Goal: Task Accomplishment & Management: Manage account settings

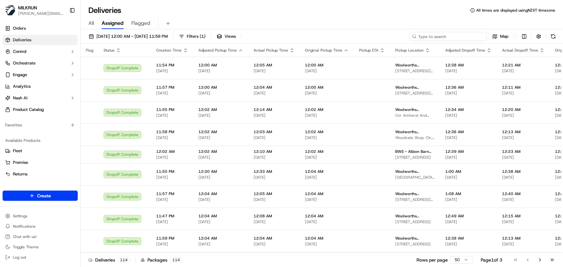
click at [458, 38] on input at bounding box center [448, 36] width 77 height 9
paste input "[US_STATE][PERSON_NAME]"
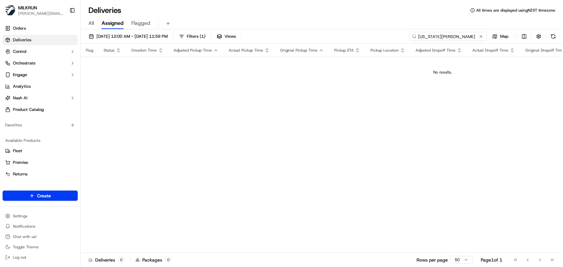
type input "Georgia sells"
click at [458, 34] on input "Georgia sells" at bounding box center [448, 36] width 77 height 9
click at [166, 37] on span "[DATE] 12:00 AM - [DATE] 11:59 PM" at bounding box center [132, 37] width 71 height 6
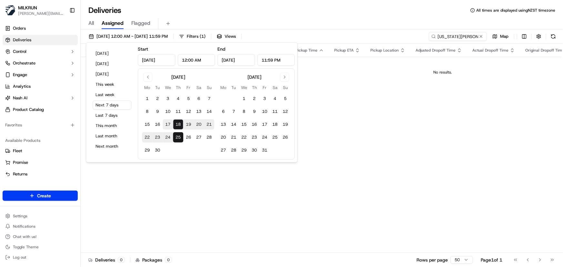
click at [172, 124] on button "17" at bounding box center [168, 124] width 10 height 10
type input "[DATE]"
click at [172, 124] on button "17" at bounding box center [168, 124] width 10 height 10
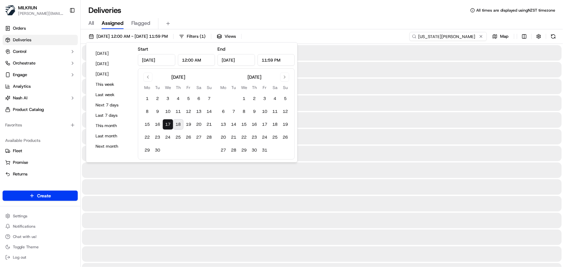
click at [475, 36] on input "Georgia sells" at bounding box center [448, 36] width 77 height 9
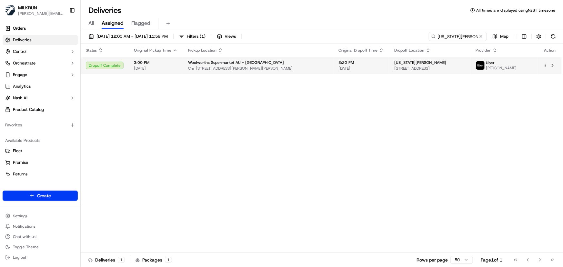
click at [266, 70] on span "Cnr Bellvue Ave And Roslyn Rd, Highton, VIC 3216, AU" at bounding box center [258, 68] width 140 height 5
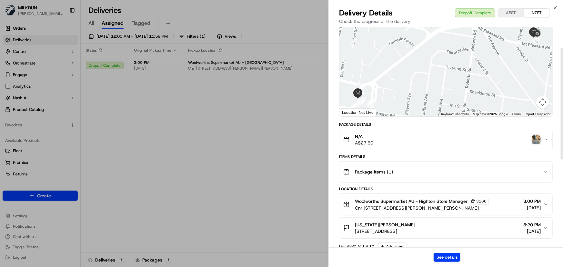
scroll to position [58, 0]
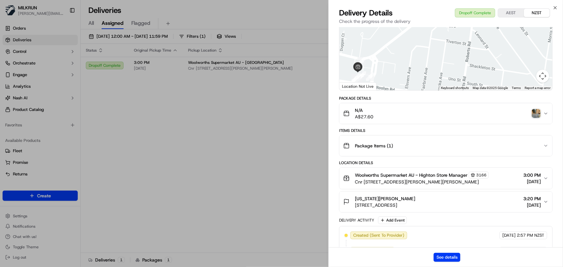
drag, startPoint x: 436, startPoint y: 203, endPoint x: 355, endPoint y: 210, distance: 81.0
click at [355, 210] on button "Georgia sells 1 Exeter Grove, Belmont, VIC 3216, AU 3:20 PM 17/09/2025" at bounding box center [446, 202] width 213 height 21
click at [534, 117] on img "button" at bounding box center [536, 113] width 9 height 9
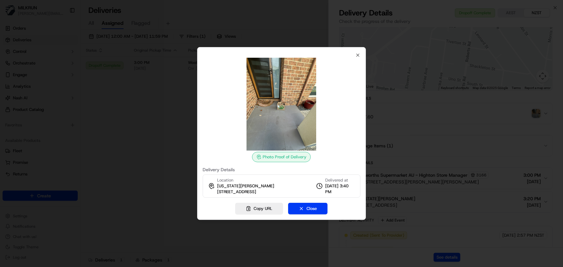
click at [362, 54] on div "Photo Proof of Delivery Delivery Details Location Georgia sells 1 Exeter Grove,…" at bounding box center [281, 133] width 169 height 173
click at [359, 56] on icon "button" at bounding box center [358, 55] width 3 height 3
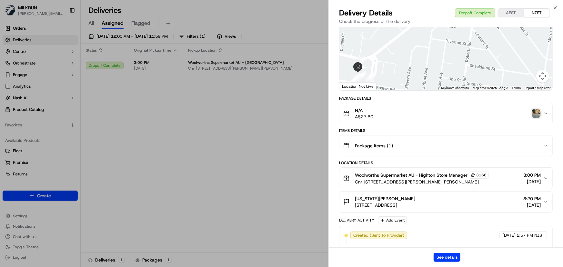
click at [451, 262] on div "See details" at bounding box center [446, 258] width 234 height 20
click at [453, 259] on button "See details" at bounding box center [447, 257] width 27 height 9
click at [556, 6] on icon "button" at bounding box center [555, 7] width 5 height 5
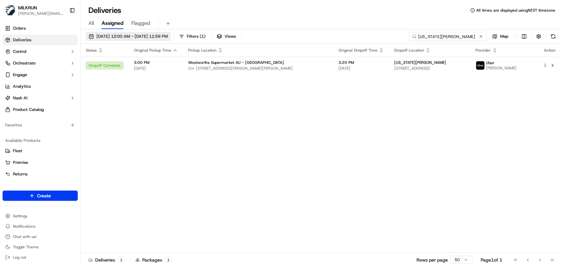
drag, startPoint x: 359, startPoint y: 35, endPoint x: 163, endPoint y: 39, distance: 195.7
click at [163, 38] on div "17/09/2025 12:00 AM - 17/09/2025 11:59 PM Filters ( 1 ) Views Georgia sells Map" at bounding box center [322, 38] width 483 height 12
type input "claudelands"
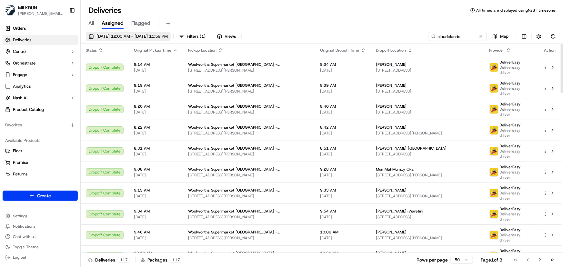
click at [135, 37] on span "17/09/2025 12:00 AM - 17/09/2025 11:59 PM" at bounding box center [132, 37] width 71 height 6
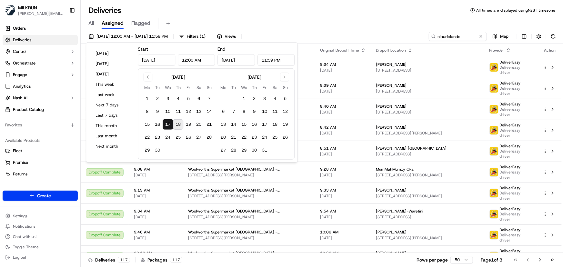
click at [178, 124] on button "18" at bounding box center [178, 124] width 10 height 10
type input "Sep 18, 2025"
click at [178, 124] on button "18" at bounding box center [178, 124] width 10 height 10
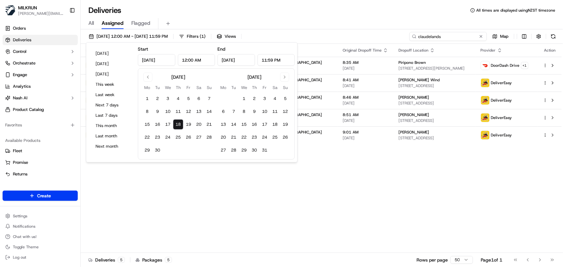
click at [464, 37] on input "claudelands" at bounding box center [448, 36] width 77 height 9
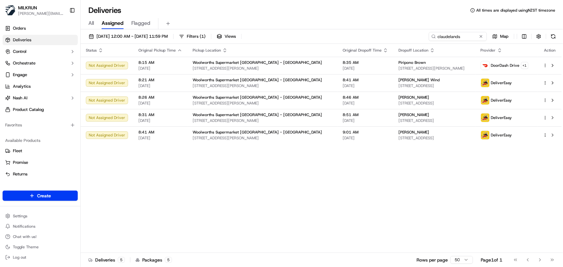
click at [341, 195] on div "Status Original Pickup Time Pickup Location Original Dropoff Time Dropoff Locat…" at bounding box center [321, 148] width 481 height 209
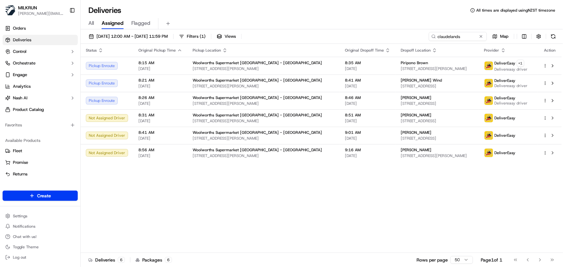
click at [110, 180] on div "Status Original Pickup Time Pickup Location Original Dropoff Time Dropoff Locat…" at bounding box center [321, 148] width 481 height 209
drag, startPoint x: 422, startPoint y: 33, endPoint x: 65, endPoint y: 19, distance: 357.0
click at [70, 18] on div "MILKRUN irene.salaivao@woolworths.co.nz Toggle Sidebar Orders Deliveries Contro…" at bounding box center [281, 133] width 563 height 267
paste input "May Ellenbroek"
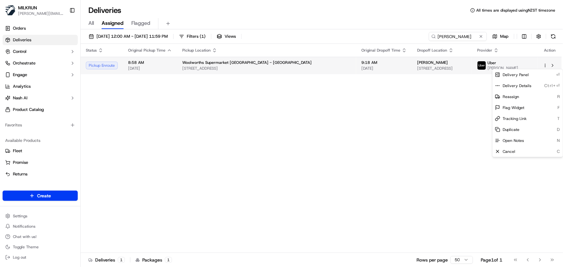
click at [546, 66] on html "MILKRUN irene.salaivao@woolworths.co.nz Toggle Sidebar Orders Deliveries Contro…" at bounding box center [281, 133] width 563 height 267
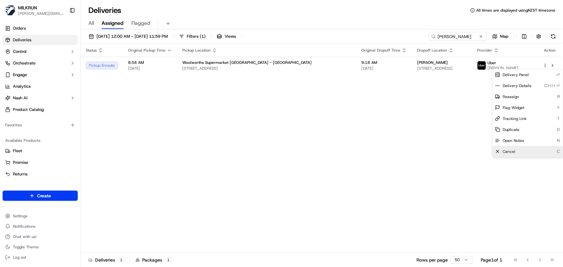
click at [520, 152] on div "Cancel C" at bounding box center [528, 151] width 70 height 11
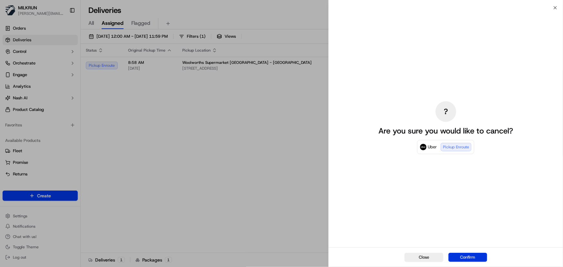
click at [462, 254] on button "Confirm" at bounding box center [468, 257] width 39 height 9
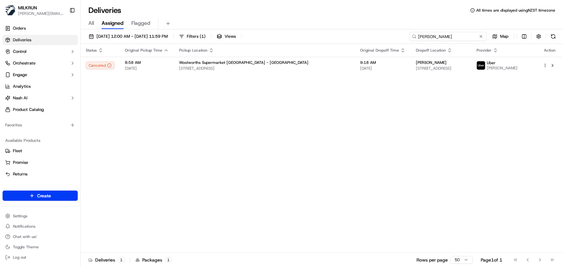
drag, startPoint x: 469, startPoint y: 38, endPoint x: 135, endPoint y: 29, distance: 334.3
click at [147, 33] on div "18/09/2025 12:00 AM - 18/09/2025 11:59 PM Filters ( 1 ) Views May Ellenbroek Map" at bounding box center [322, 38] width 483 height 12
paste input "Melissa Radcliffe"
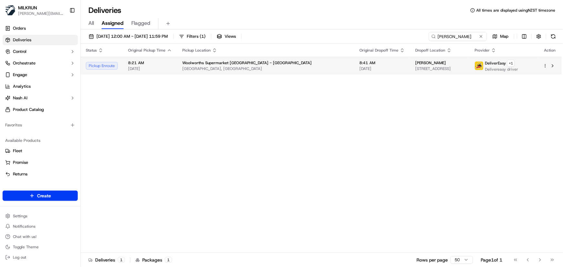
click at [179, 66] on td "Woolworths Supermarket NZ - Whangarei Okara Dr, Whangārei, Northland 0110, NZ" at bounding box center [265, 66] width 177 height 18
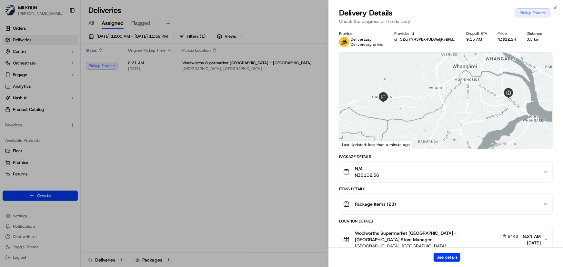
click at [457, 265] on div "See details" at bounding box center [446, 258] width 234 height 20
click at [455, 261] on button "See details" at bounding box center [447, 257] width 27 height 9
click at [554, 8] on icon "button" at bounding box center [555, 7] width 5 height 5
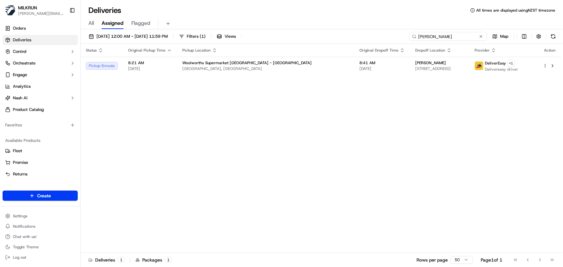
drag, startPoint x: 474, startPoint y: 38, endPoint x: 180, endPoint y: 26, distance: 293.7
click at [193, 27] on div "Deliveries All times are displayed using NZST timezone All Assigned Flagged 18/…" at bounding box center [322, 133] width 483 height 267
paste input "alicia mahuika-Barlow"
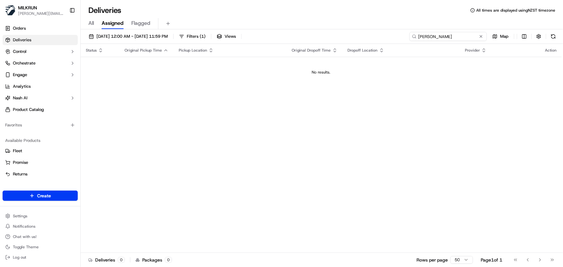
type input "alicia mahuika-Barlow"
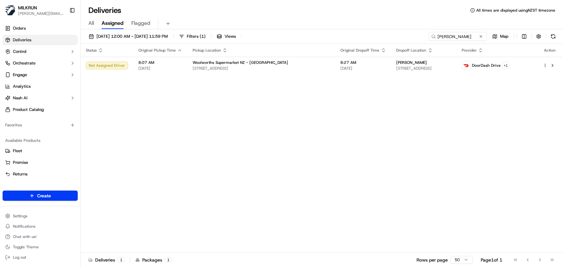
click at [308, 114] on div "Status Original Pickup Time Pickup Location Original Dropoff Time Dropoff Locat…" at bounding box center [321, 148] width 481 height 209
click at [482, 38] on button at bounding box center [481, 36] width 6 height 6
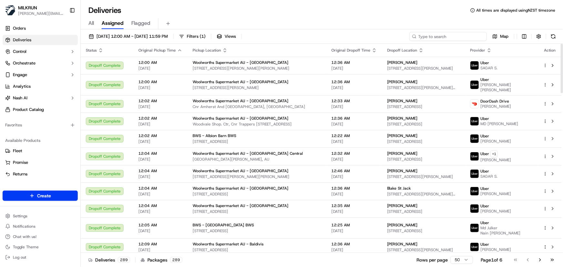
click at [459, 35] on input at bounding box center [448, 36] width 77 height 9
paste input "alicia mahuika-Barlow"
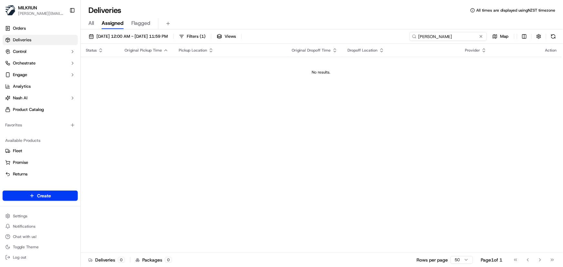
type input "alicia mahuika-Barlow"
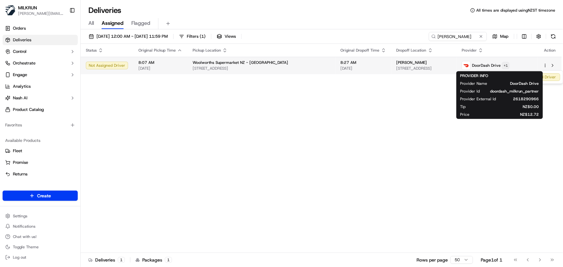
click at [519, 67] on html "MILKRUN irene.salaivao@woolworths.co.nz Toggle Sidebar Orders Deliveries Contro…" at bounding box center [281, 133] width 563 height 267
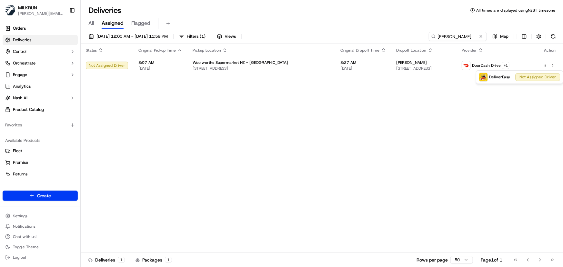
click at [351, 131] on html "MILKRUN irene.salaivao@woolworths.co.nz Toggle Sidebar Orders Deliveries Contro…" at bounding box center [281, 133] width 563 height 267
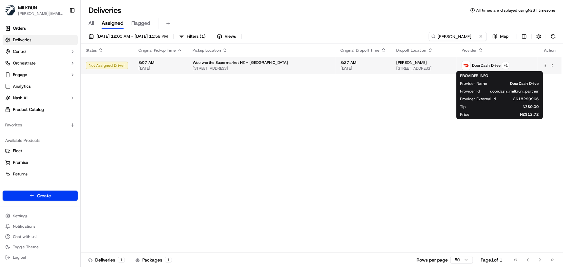
click at [397, 60] on span "alicia mahuika-Barlow" at bounding box center [412, 62] width 31 height 5
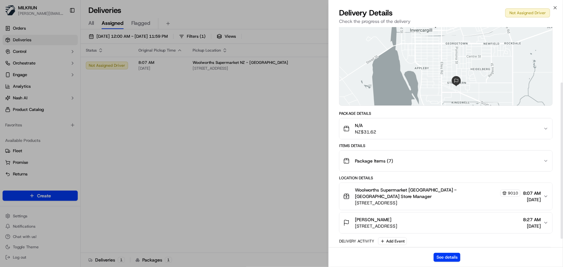
scroll to position [90, 0]
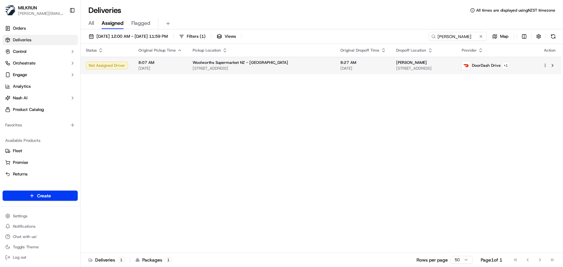
click at [281, 61] on div "Woolworths Supermarket NZ - Invercargill" at bounding box center [262, 62] width 138 height 5
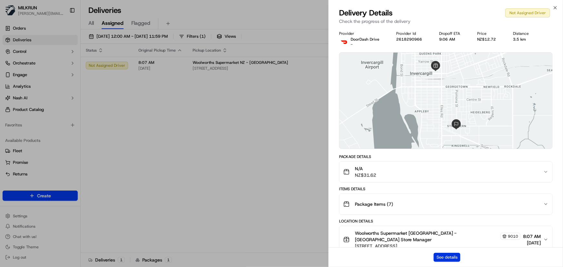
click at [449, 257] on button "See details" at bounding box center [447, 257] width 27 height 9
click at [557, 8] on icon "button" at bounding box center [555, 7] width 5 height 5
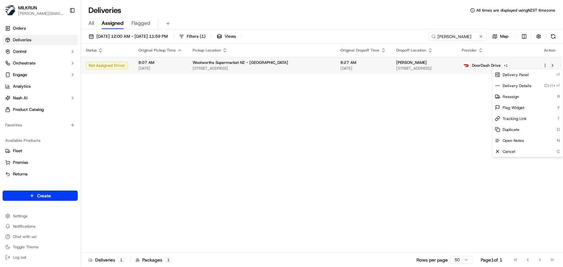
click at [546, 66] on html "MILKRUN irene.salaivao@woolworths.co.nz Toggle Sidebar Orders Deliveries Contro…" at bounding box center [281, 133] width 563 height 267
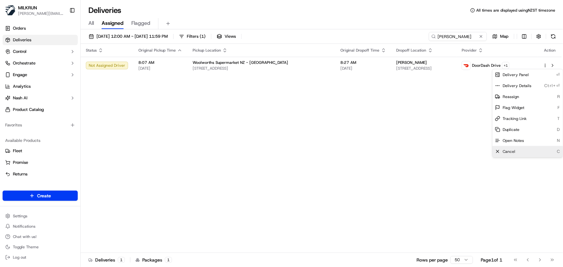
click at [515, 153] on span "Cancel" at bounding box center [509, 151] width 13 height 5
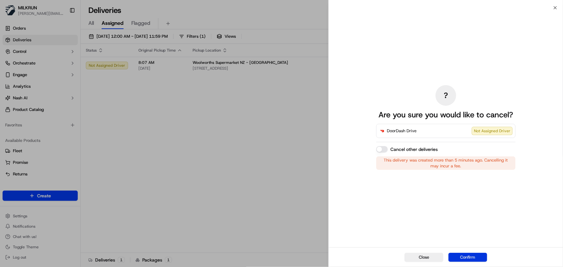
click at [465, 257] on button "Confirm" at bounding box center [468, 257] width 39 height 9
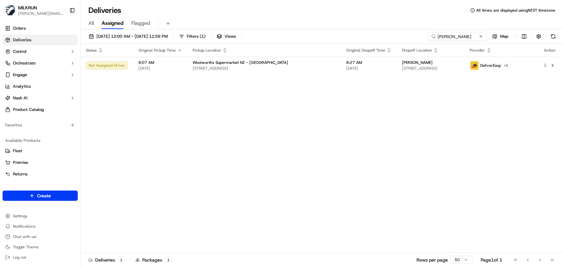
click at [286, 158] on div "Status Original Pickup Time Pickup Location Original Dropoff Time Dropoff Locat…" at bounding box center [321, 148] width 481 height 209
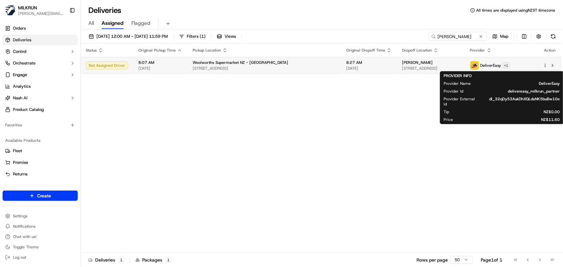
click at [520, 68] on html "MILKRUN irene.salaivao@woolworths.co.nz Toggle Sidebar Orders Deliveries Contro…" at bounding box center [281, 133] width 563 height 267
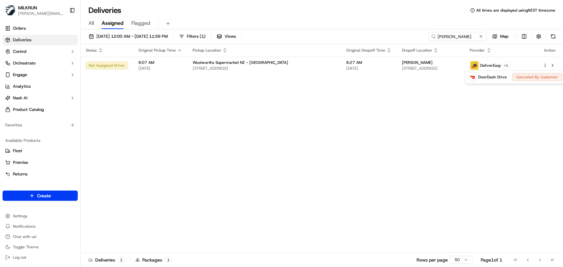
click at [355, 176] on html "MILKRUN irene.salaivao@woolworths.co.nz Toggle Sidebar Orders Deliveries Contro…" at bounding box center [281, 133] width 563 height 267
click at [484, 36] on button at bounding box center [481, 36] width 6 height 6
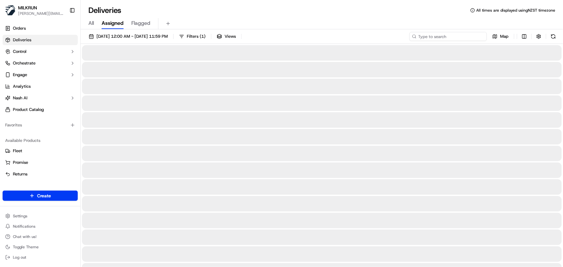
click at [447, 37] on input at bounding box center [448, 36] width 77 height 9
paste input "Payton Turnbull"
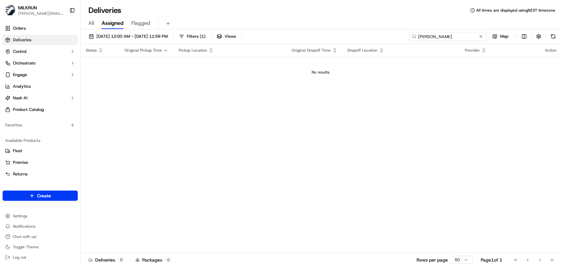
type input "Payton Turnbull"
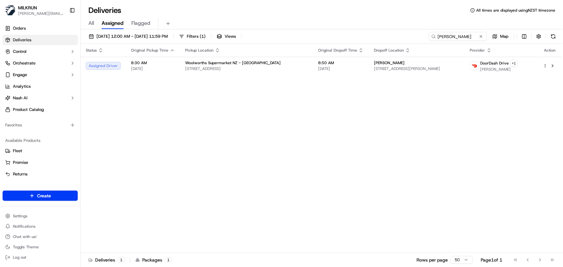
click at [402, 110] on div "Status Original Pickup Time Pickup Location Original Dropoff Time Dropoff Locat…" at bounding box center [321, 148] width 481 height 209
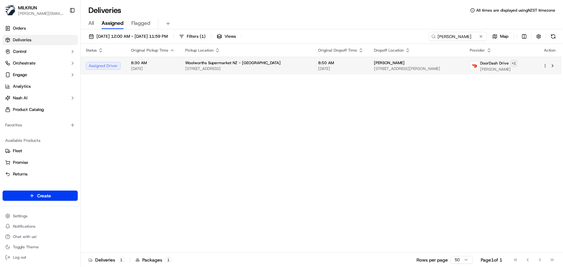
click at [512, 63] on html "MILKRUN irene.salaivao@woolworths.co.nz Toggle Sidebar Orders Deliveries Contro…" at bounding box center [281, 133] width 563 height 267
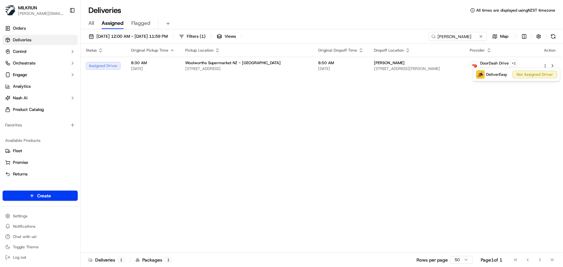
click at [391, 114] on html "MILKRUN irene.salaivao@woolworths.co.nz Toggle Sidebar Orders Deliveries Contro…" at bounding box center [281, 133] width 563 height 267
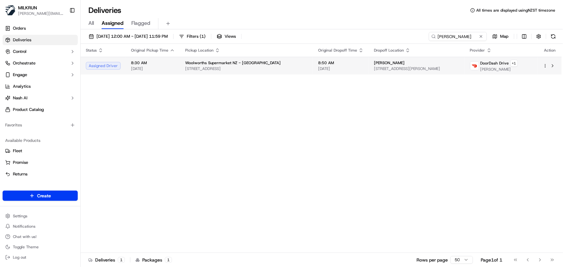
click at [391, 67] on span "9 Metzger Street, Georgetown, Southland 9812, NZ" at bounding box center [417, 68] width 86 height 5
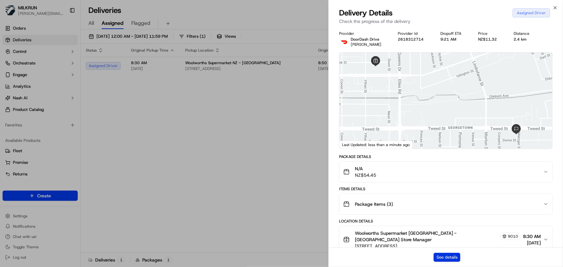
click at [447, 257] on button "See details" at bounding box center [447, 257] width 27 height 9
click at [557, 8] on icon "button" at bounding box center [555, 7] width 5 height 5
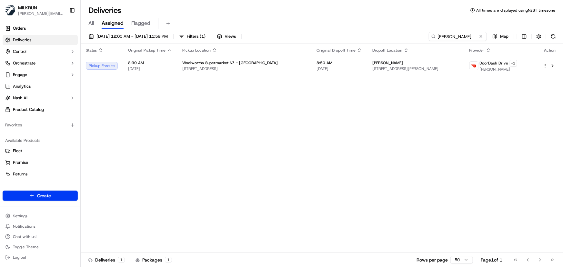
click at [426, 170] on div "Status Original Pickup Time Pickup Location Original Dropoff Time Dropoff Locat…" at bounding box center [321, 148] width 481 height 209
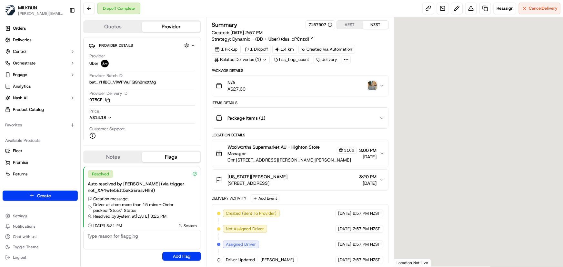
scroll to position [5, 0]
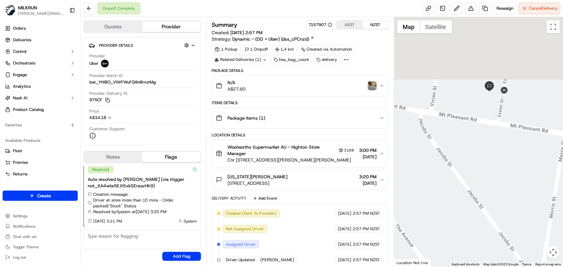
drag, startPoint x: 524, startPoint y: 90, endPoint x: 499, endPoint y: 178, distance: 91.4
click at [499, 178] on div at bounding box center [479, 142] width 169 height 250
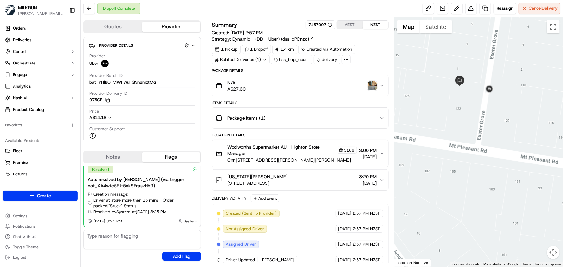
click at [369, 87] on img "button" at bounding box center [372, 85] width 9 height 9
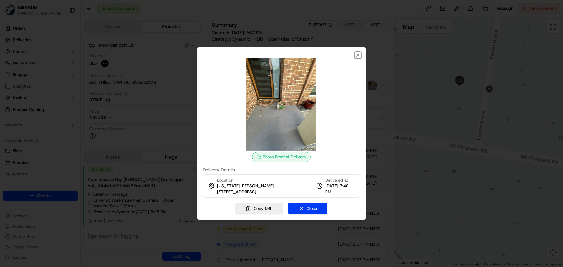
click at [358, 56] on icon "button" at bounding box center [357, 55] width 5 height 5
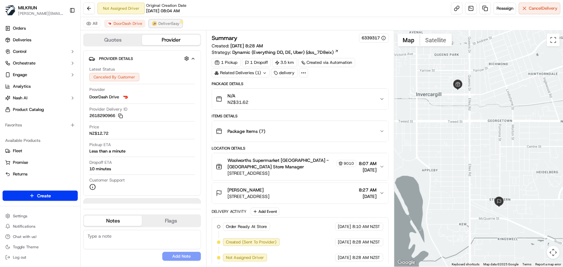
click at [161, 21] on span "DeliverEasy" at bounding box center [169, 23] width 21 height 5
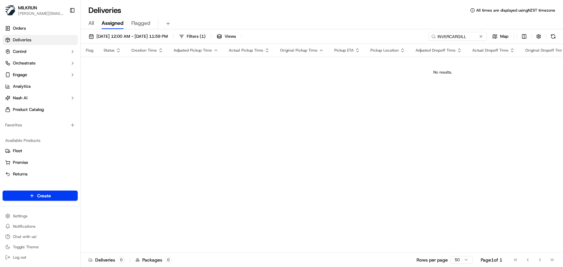
type input "INVERCARGILL"
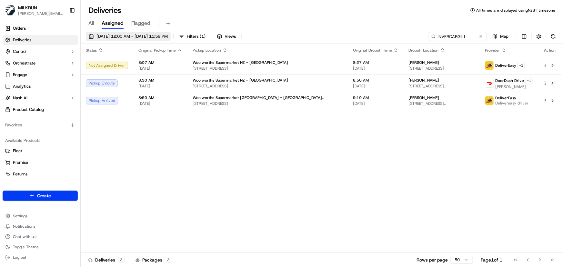
click at [168, 37] on span "18/09/2025 12:00 AM - 25/09/2025 11:59 PM" at bounding box center [132, 37] width 71 height 6
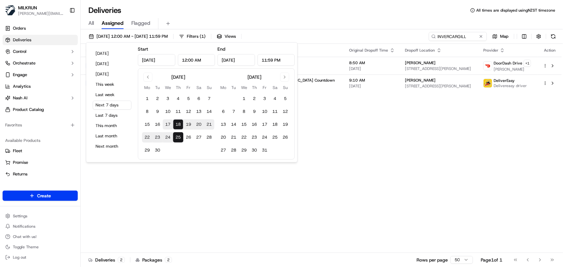
click at [168, 126] on button "17" at bounding box center [168, 124] width 10 height 10
type input "Sep 17, 2025"
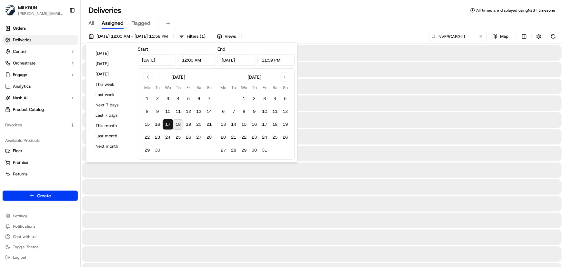
click at [168, 126] on button "17" at bounding box center [168, 124] width 10 height 10
click at [335, 181] on div at bounding box center [322, 187] width 480 height 15
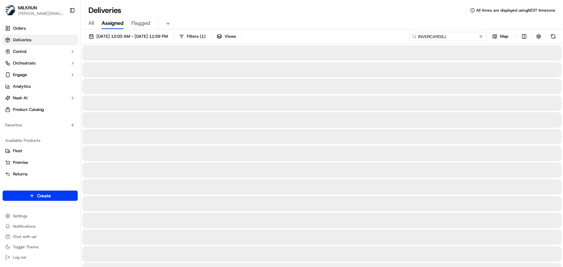
click at [468, 36] on input "INVERCARGILL" at bounding box center [448, 36] width 77 height 9
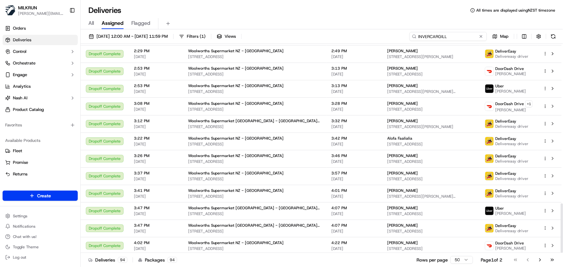
scroll to position [675, 0]
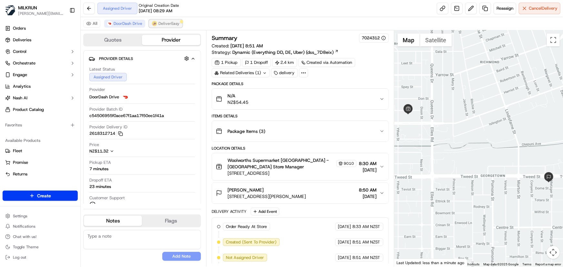
click at [172, 25] on span "DeliverEasy" at bounding box center [169, 23] width 21 height 5
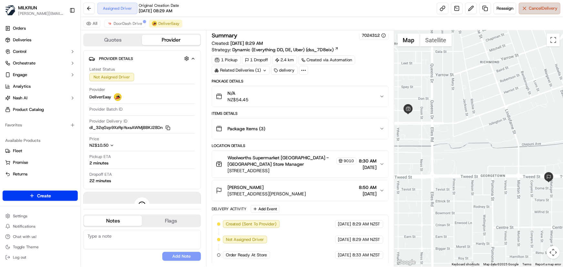
click at [538, 10] on span "Cancel Delivery" at bounding box center [543, 8] width 29 height 6
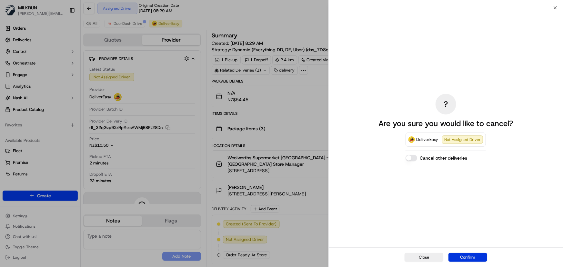
click at [469, 256] on button "Confirm" at bounding box center [468, 257] width 39 height 9
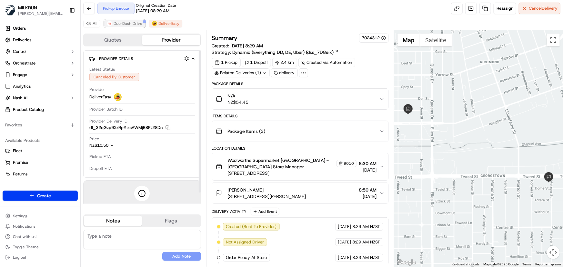
click at [128, 24] on span "DoorDash Drive" at bounding box center [128, 23] width 29 height 5
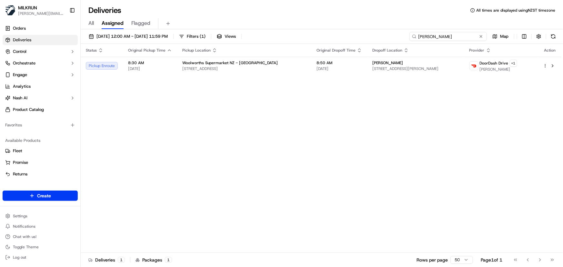
drag, startPoint x: 471, startPoint y: 36, endPoint x: 126, endPoint y: 23, distance: 346.0
click at [126, 23] on div "Deliveries All times are displayed using NZST timezone All Assigned Flagged [DA…" at bounding box center [322, 133] width 483 height 267
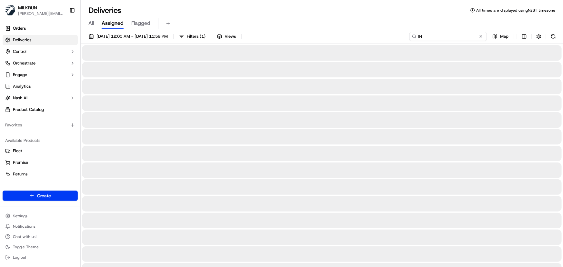
type input "I"
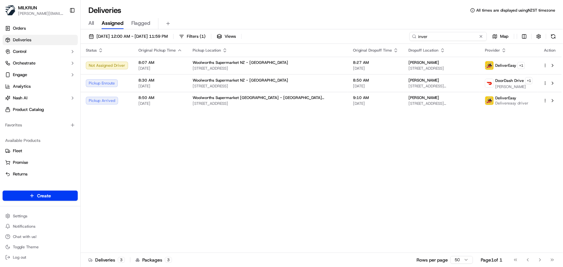
click at [457, 35] on input "inver" at bounding box center [448, 36] width 77 height 9
type input "invercargill"
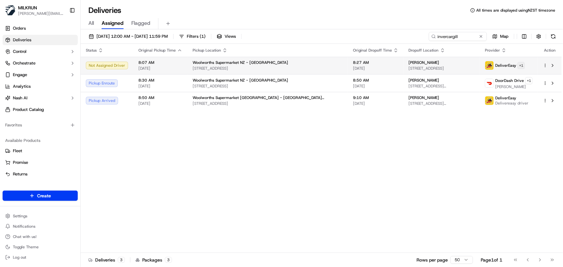
click at [517, 65] on html "[PERSON_NAME] [PERSON_NAME][EMAIL_ADDRESS][DOMAIN_NAME] Toggle Sidebar Orders D…" at bounding box center [281, 133] width 563 height 267
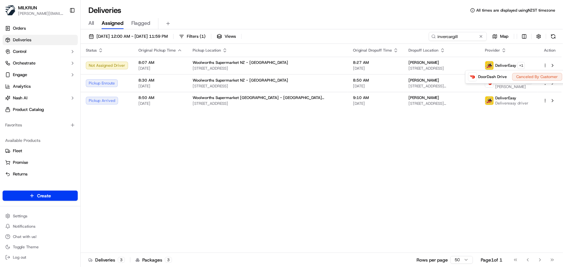
click at [444, 145] on html "[PERSON_NAME] [PERSON_NAME][EMAIL_ADDRESS][DOMAIN_NAME] Toggle Sidebar Orders D…" at bounding box center [281, 133] width 563 height 267
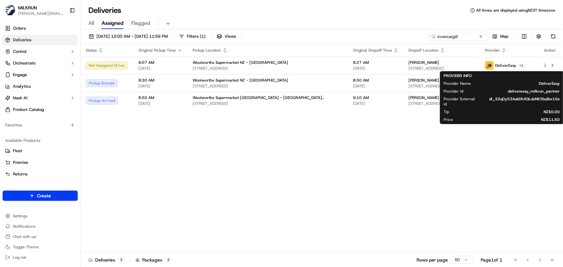
click at [324, 176] on div "Status Original Pickup Time Pickup Location Original Dropoff Time Dropoff Locat…" at bounding box center [321, 148] width 481 height 209
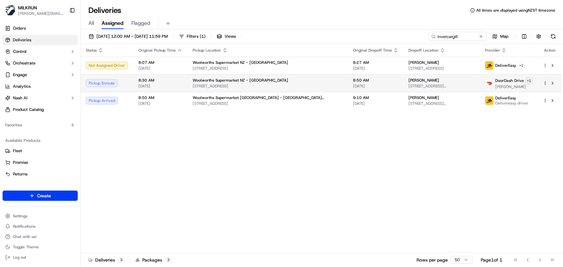
click at [523, 81] on html "[PERSON_NAME] [PERSON_NAME][EMAIL_ADDRESS][DOMAIN_NAME] Toggle Sidebar Orders D…" at bounding box center [281, 133] width 563 height 267
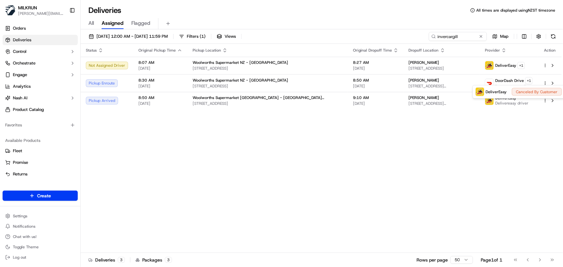
click at [394, 174] on html "[PERSON_NAME] [PERSON_NAME][EMAIL_ADDRESS][DOMAIN_NAME] Toggle Sidebar Orders D…" at bounding box center [281, 133] width 563 height 267
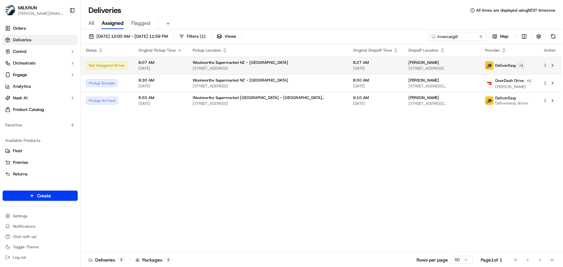
click at [517, 65] on html "[PERSON_NAME] [PERSON_NAME][EMAIL_ADDRESS][DOMAIN_NAME] Toggle Sidebar Orders D…" at bounding box center [281, 133] width 563 height 267
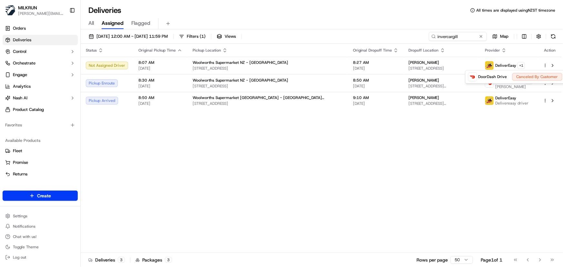
click at [385, 183] on html "[PERSON_NAME] [PERSON_NAME][EMAIL_ADDRESS][DOMAIN_NAME] Toggle Sidebar Orders D…" at bounding box center [281, 133] width 563 height 267
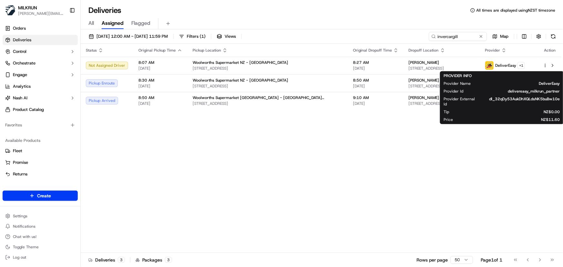
click at [385, 183] on div "Status Original Pickup Time Pickup Location Original Dropoff Time Dropoff Locat…" at bounding box center [321, 148] width 481 height 209
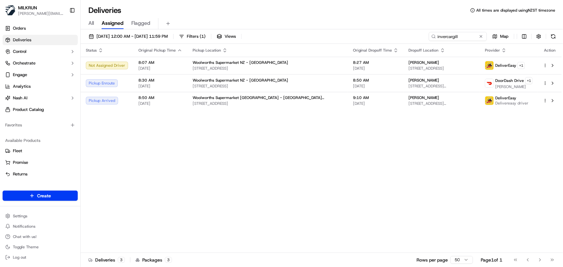
click at [274, 179] on div "Status Original Pickup Time Pickup Location Original Dropoff Time Dropoff Locat…" at bounding box center [321, 148] width 481 height 209
click at [190, 148] on div "Status Original Pickup Time Pickup Location Original Dropoff Time Dropoff Locat…" at bounding box center [321, 148] width 481 height 209
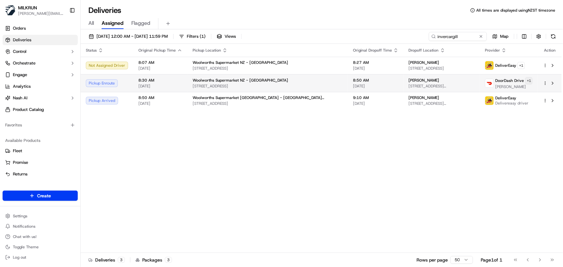
click at [525, 79] on html "[PERSON_NAME] [PERSON_NAME][EMAIL_ADDRESS][DOMAIN_NAME] Toggle Sidebar Orders D…" at bounding box center [281, 133] width 563 height 267
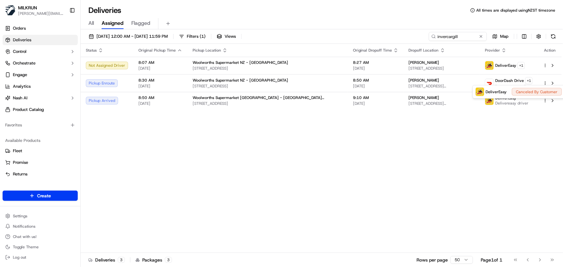
click at [385, 161] on html "[PERSON_NAME] [PERSON_NAME][EMAIL_ADDRESS][DOMAIN_NAME] Toggle Sidebar Orders D…" at bounding box center [281, 133] width 563 height 267
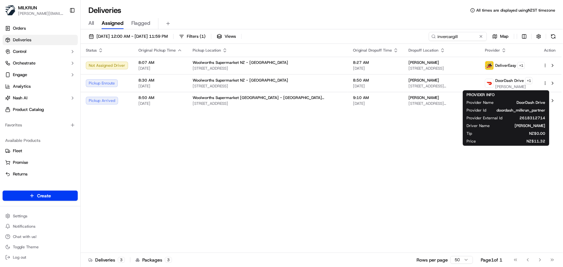
click at [385, 155] on div "Status Original Pickup Time Pickup Location Original Dropoff Time Dropoff Locat…" at bounding box center [321, 148] width 481 height 209
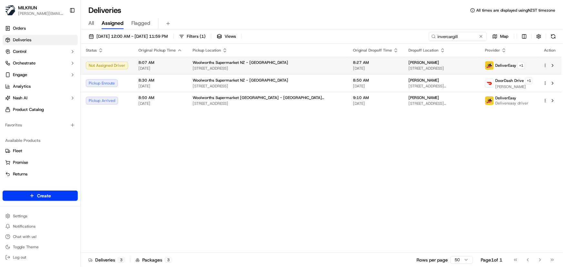
click at [267, 65] on div "Woolworths Supermarket NZ - Invercargill 172 Tay St, Invercargill, Southland 98…" at bounding box center [268, 65] width 150 height 11
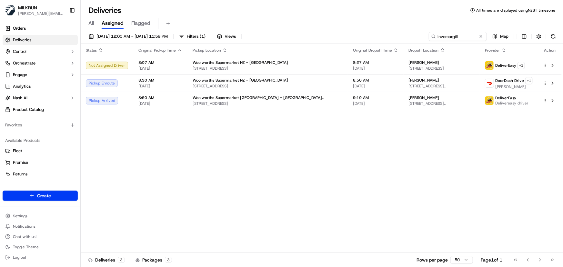
click at [268, 160] on div "Status Original Pickup Time Pickup Location Original Dropoff Time Dropoff Locat…" at bounding box center [321, 148] width 481 height 209
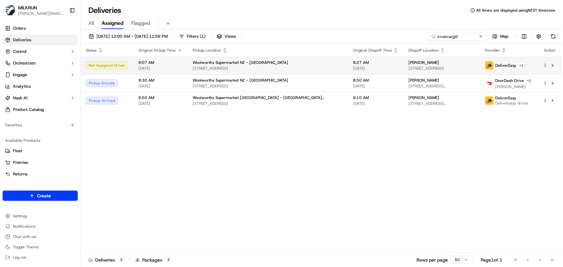
click at [283, 71] on td "Woolworths Supermarket NZ - Invercargill 172 Tay St, Invercargill, Southland 98…" at bounding box center [268, 65] width 160 height 17
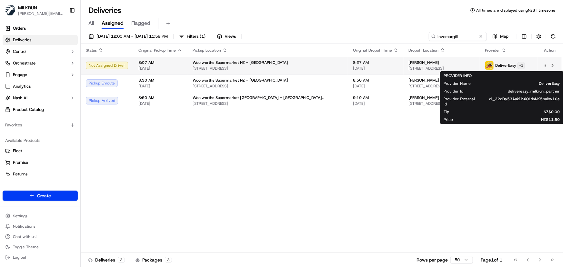
click at [518, 67] on html "MILKRUN irene.salaivao@woolworths.co.nz Toggle Sidebar Orders Deliveries Contro…" at bounding box center [281, 133] width 563 height 267
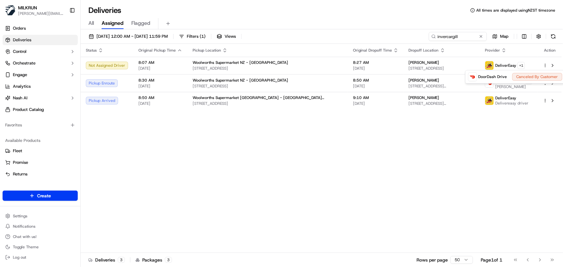
click at [360, 68] on html "MILKRUN irene.salaivao@woolworths.co.nz Toggle Sidebar Orders Deliveries Contro…" at bounding box center [281, 133] width 563 height 267
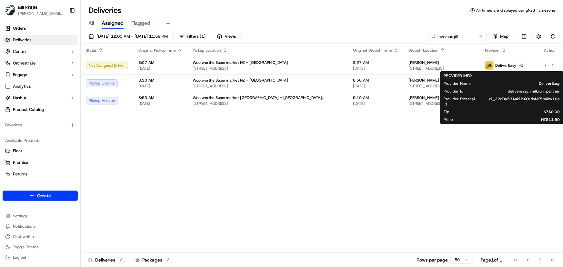
click at [409, 68] on span "28 York Street, Strathern, Southland Region 9812, NZ" at bounding box center [442, 68] width 66 height 5
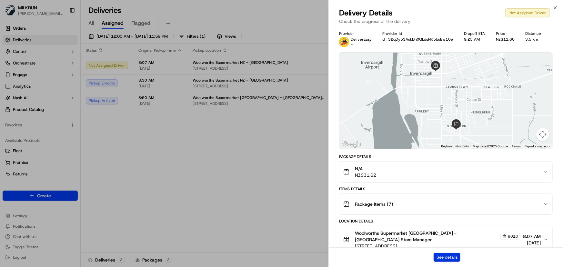
click at [438, 255] on button "See details" at bounding box center [447, 257] width 27 height 9
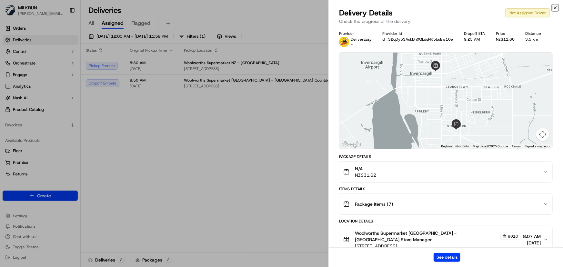
click at [555, 9] on icon "button" at bounding box center [555, 7] width 5 height 5
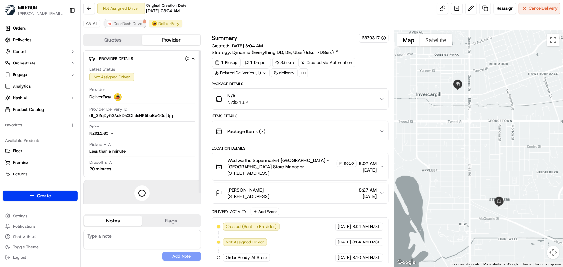
click at [131, 23] on span "DoorDash Drive" at bounding box center [128, 23] width 29 height 5
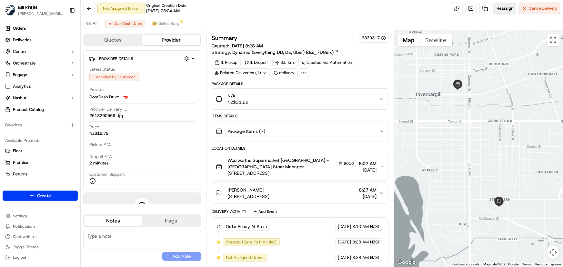
click at [500, 10] on span "Reassign" at bounding box center [505, 8] width 17 height 6
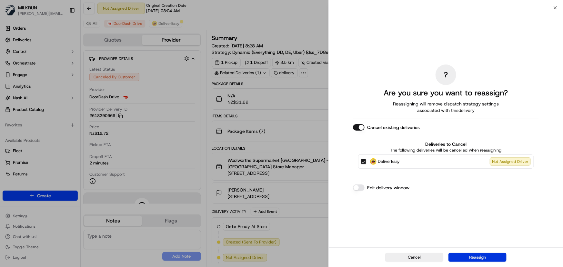
click at [467, 254] on button "Reassign" at bounding box center [478, 257] width 58 height 9
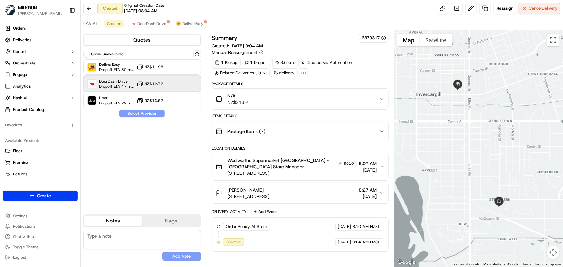
click at [187, 90] on div "DoorDash Drive Dropoff ETA 47 minutes NZ$12.72" at bounding box center [142, 83] width 118 height 15
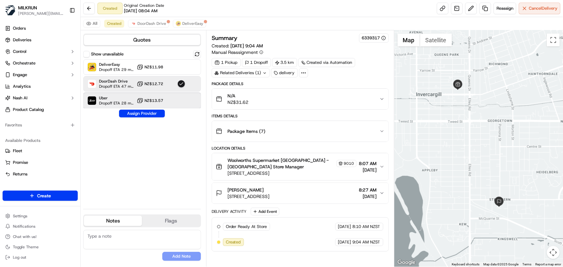
click at [181, 100] on div at bounding box center [182, 101] width 8 height 8
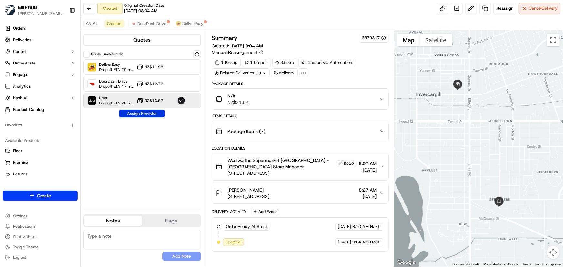
click at [153, 114] on button "Assign Provider" at bounding box center [142, 114] width 46 height 8
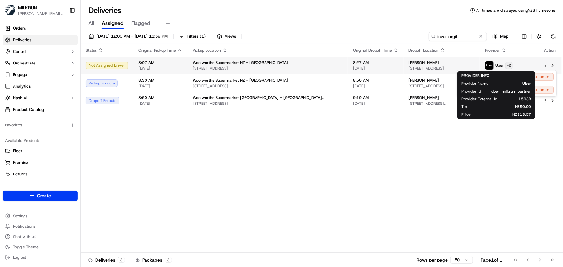
click at [506, 63] on html "[PERSON_NAME] [PERSON_NAME][EMAIL_ADDRESS][DOMAIN_NAME] Toggle Sidebar Orders D…" at bounding box center [281, 133] width 563 height 267
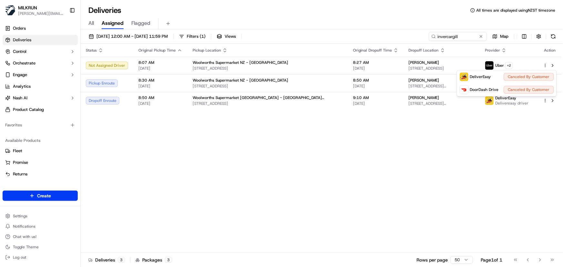
click at [322, 61] on html "[PERSON_NAME] [PERSON_NAME][EMAIL_ADDRESS][DOMAIN_NAME] Toggle Sidebar Orders D…" at bounding box center [281, 133] width 563 height 267
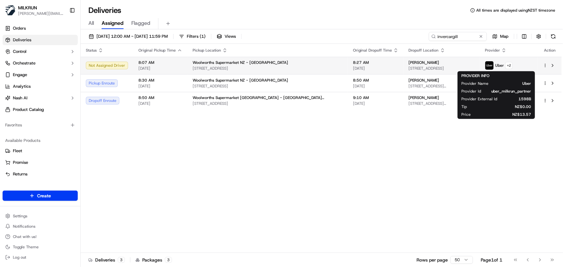
click at [353, 63] on span "8:27 AM" at bounding box center [376, 62] width 46 height 5
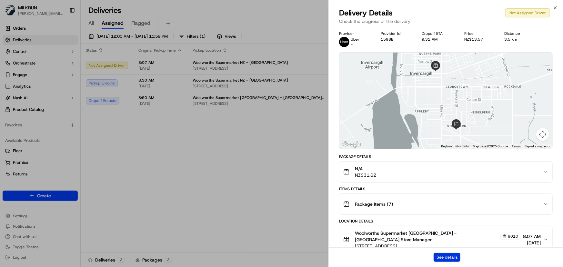
click at [442, 254] on button "See details" at bounding box center [447, 257] width 27 height 9
click at [555, 9] on icon "button" at bounding box center [555, 7] width 5 height 5
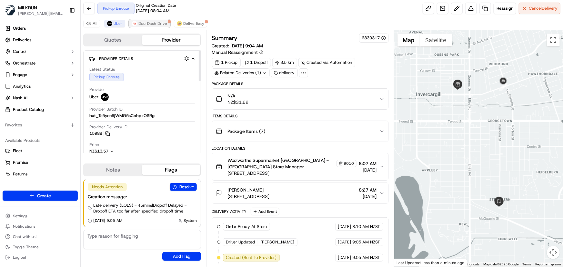
click at [154, 23] on span "DoorDash Drive" at bounding box center [153, 23] width 29 height 5
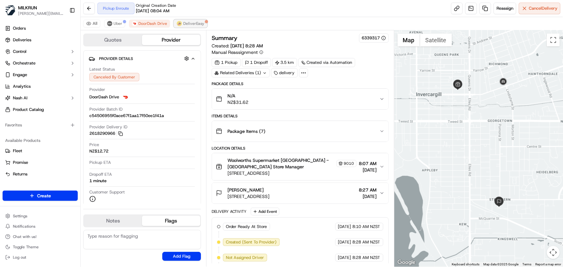
click at [190, 23] on span "DeliverEasy" at bounding box center [193, 23] width 21 height 5
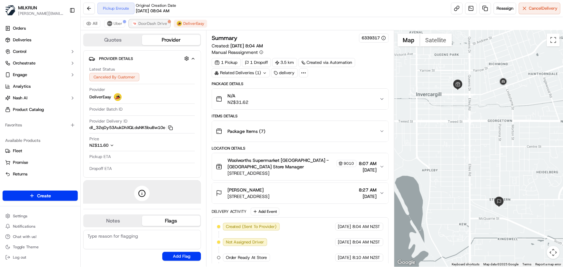
click at [160, 22] on span "DoorDash Drive" at bounding box center [153, 23] width 29 height 5
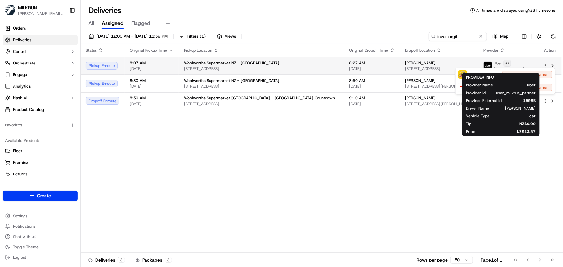
click at [506, 65] on html "[PERSON_NAME] [PERSON_NAME][EMAIL_ADDRESS][DOMAIN_NAME] Toggle Sidebar Orders D…" at bounding box center [281, 133] width 563 height 267
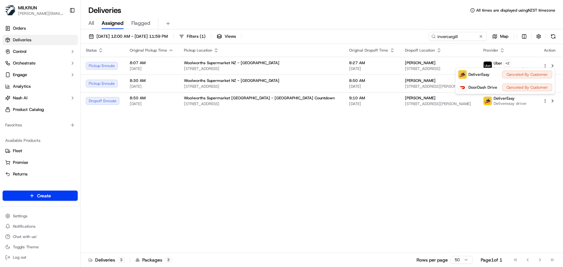
click at [340, 185] on html "[PERSON_NAME] [PERSON_NAME][EMAIL_ADDRESS][DOMAIN_NAME] Toggle Sidebar Orders D…" at bounding box center [281, 133] width 563 height 267
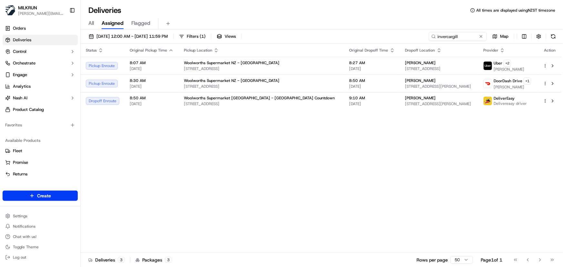
click at [398, 189] on div "Status Original Pickup Time Pickup Location Original Dropoff Time Dropoff Locat…" at bounding box center [321, 148] width 481 height 209
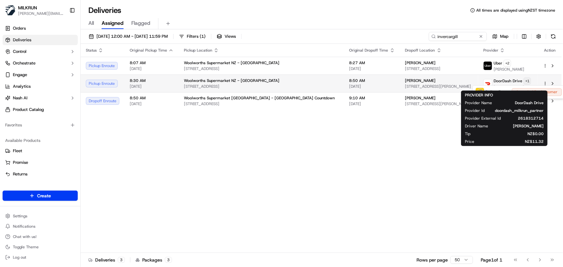
click at [523, 82] on html "[PERSON_NAME] [PERSON_NAME][EMAIL_ADDRESS][DOMAIN_NAME] Toggle Sidebar Orders D…" at bounding box center [281, 133] width 563 height 267
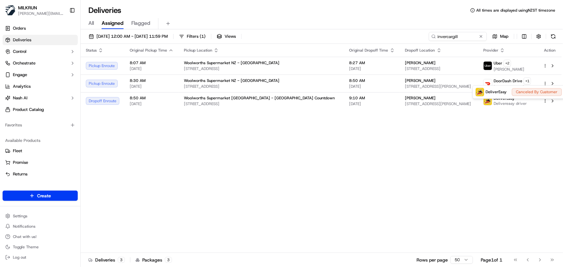
click at [340, 173] on html "MILKRUN irene.salaivao@woolworths.co.nz Toggle Sidebar Orders Deliveries Contro…" at bounding box center [281, 133] width 563 height 267
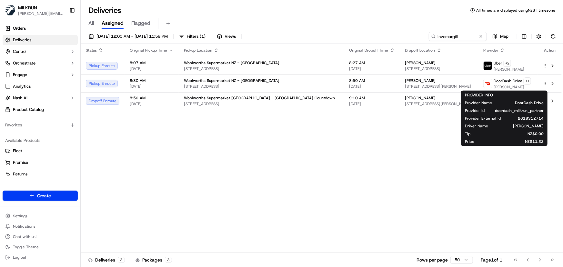
click at [221, 166] on div "Status Original Pickup Time Pickup Location Original Dropoff Time Dropoff Locat…" at bounding box center [321, 148] width 481 height 209
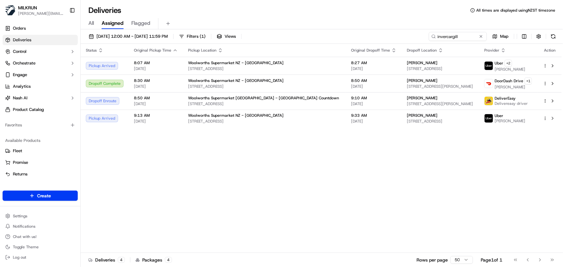
click at [293, 189] on div "Status Original Pickup Time Pickup Location Original Dropoff Time Dropoff Locat…" at bounding box center [321, 148] width 481 height 209
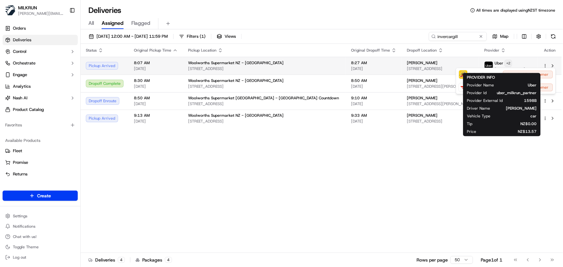
click at [506, 64] on html "MILKRUN irene.salaivao@woolworths.co.nz Toggle Sidebar Orders Deliveries Contro…" at bounding box center [281, 133] width 563 height 267
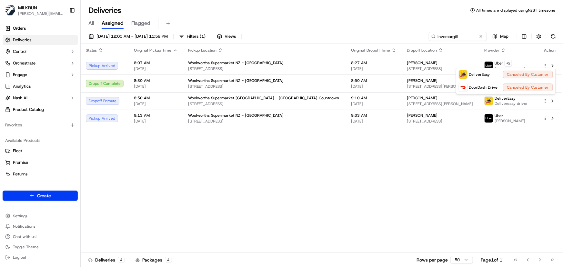
click at [465, 36] on html "MILKRUN irene.salaivao@woolworths.co.nz Toggle Sidebar Orders Deliveries Contro…" at bounding box center [281, 133] width 563 height 267
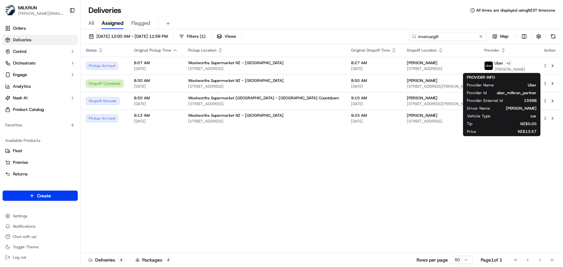
drag, startPoint x: 467, startPoint y: 36, endPoint x: 300, endPoint y: 37, distance: 166.6
click at [303, 37] on div "18/09/2025 12:00 AM - 18/09/2025 11:59 PM Filters ( 1 ) Views invercargill Map" at bounding box center [322, 38] width 483 height 12
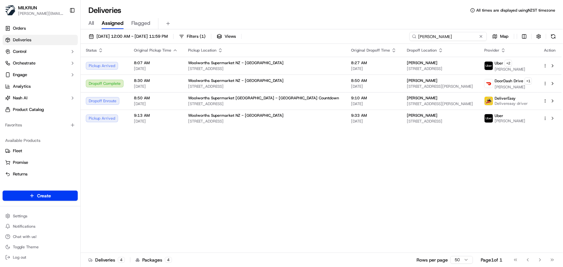
type input "danielle fontaine"
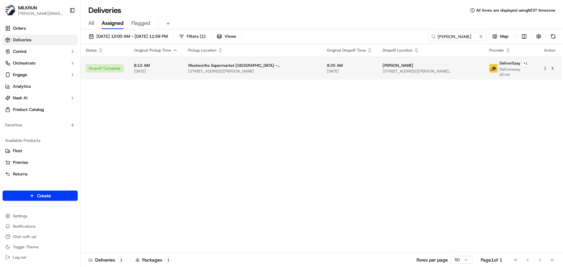
click at [520, 61] on div "DeliverEasy + 1" at bounding box center [516, 63] width 33 height 7
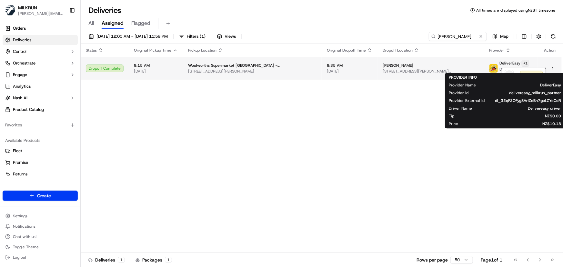
click at [520, 61] on html "MILKRUN irene.salaivao@woolworths.co.nz Toggle Sidebar Orders Deliveries Contro…" at bounding box center [281, 133] width 563 height 267
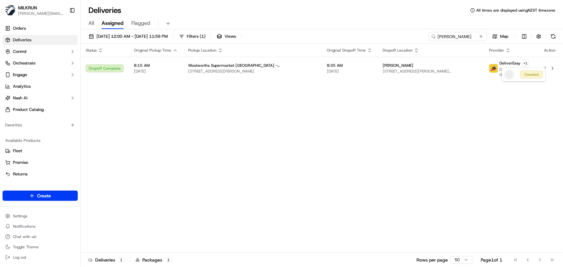
click at [440, 145] on html "MILKRUN irene.salaivao@woolworths.co.nz Toggle Sidebar Orders Deliveries Contro…" at bounding box center [281, 133] width 563 height 267
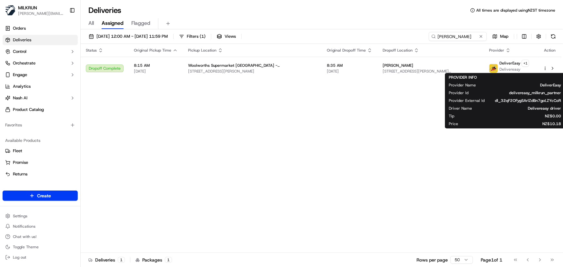
click at [318, 135] on div "Status Original Pickup Time Pickup Location Original Dropoff Time Dropoff Locat…" at bounding box center [321, 148] width 481 height 209
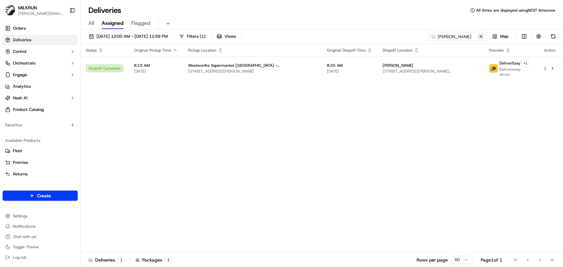
click at [481, 38] on button at bounding box center [481, 36] width 6 height 6
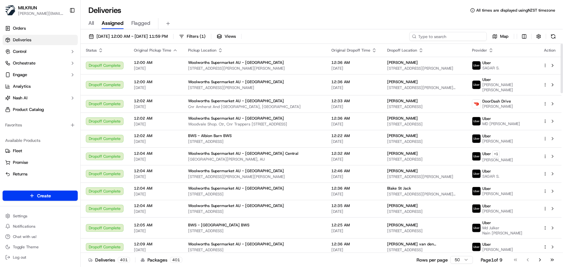
click at [442, 35] on input at bounding box center [448, 36] width 77 height 9
paste input "e2b23a18-be50-4d0e-8a5e-0cc6afdb1603"
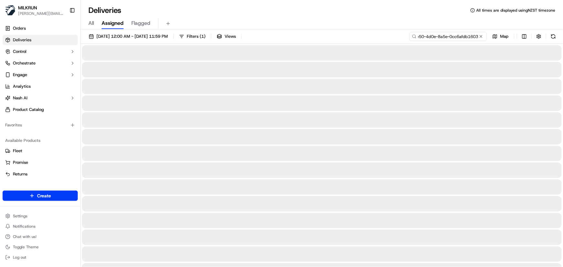
type input "e2b23a18-be50-4d0e-8a5e-0cc6afdb1603"
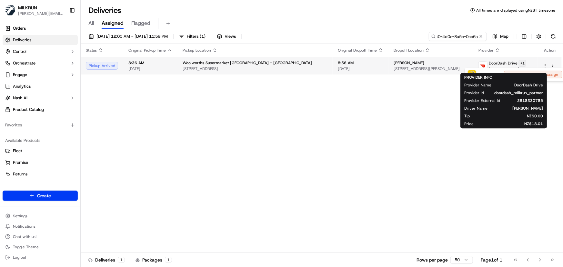
click at [522, 64] on html "MILKRUN irene.salaivao@woolworths.co.nz Toggle Sidebar Orders Deliveries Contro…" at bounding box center [281, 133] width 563 height 267
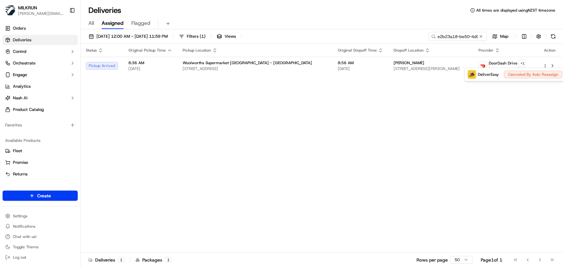
click at [416, 127] on html "MILKRUN irene.salaivao@woolworths.co.nz Toggle Sidebar Orders Deliveries Contro…" at bounding box center [281, 133] width 563 height 267
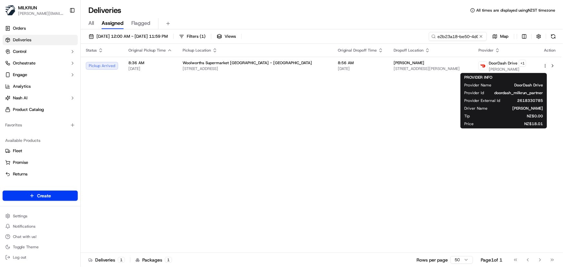
click at [402, 119] on div "Status Original Pickup Time Pickup Location Original Dropoff Time Dropoff Locat…" at bounding box center [321, 148] width 481 height 209
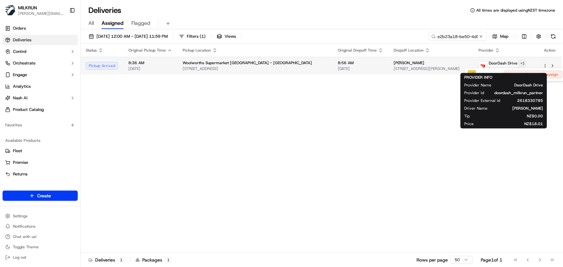
click at [525, 63] on html "MILKRUN irene.salaivao@woolworths.co.nz Toggle Sidebar Orders Deliveries Contro…" at bounding box center [281, 133] width 563 height 267
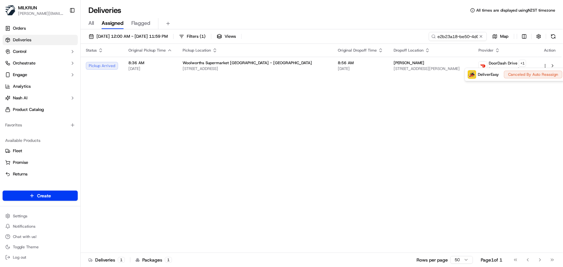
click at [391, 163] on html "MILKRUN irene.salaivao@woolworths.co.nz Toggle Sidebar Orders Deliveries Contro…" at bounding box center [281, 133] width 563 height 267
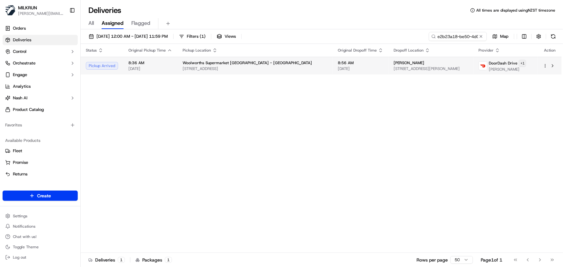
click at [523, 65] on html "MILKRUN irene.salaivao@woolworths.co.nz Toggle Sidebar Orders Deliveries Contro…" at bounding box center [281, 133] width 563 height 267
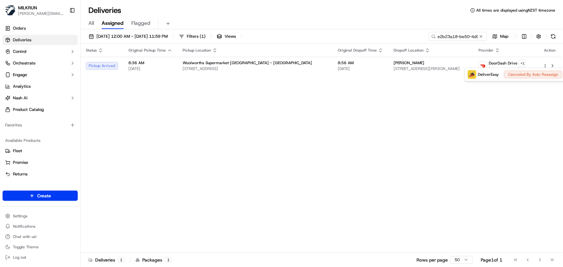
click at [367, 146] on html "MILKRUN irene.salaivao@woolworths.co.nz Toggle Sidebar Orders Deliveries Contro…" at bounding box center [281, 133] width 563 height 267
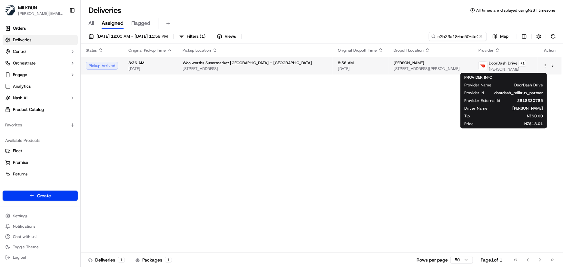
click at [394, 70] on span "56 Rosella Drive, Welcome Bay, Bay of Plenty Region 3112, NZ" at bounding box center [431, 68] width 75 height 5
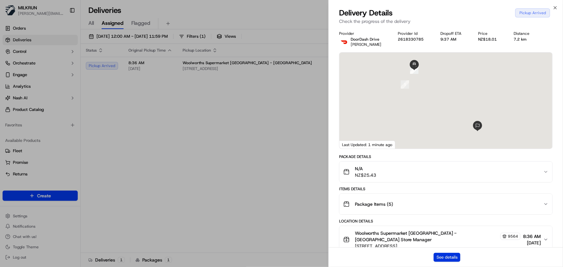
click at [446, 257] on button "See details" at bounding box center [447, 257] width 27 height 9
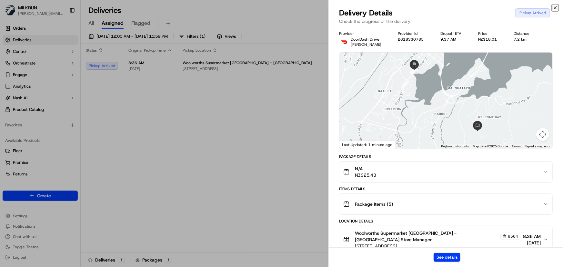
click at [555, 8] on icon "button" at bounding box center [555, 7] width 3 height 3
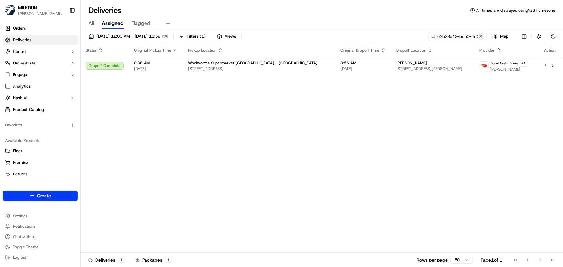
click at [483, 35] on button at bounding box center [481, 36] width 6 height 6
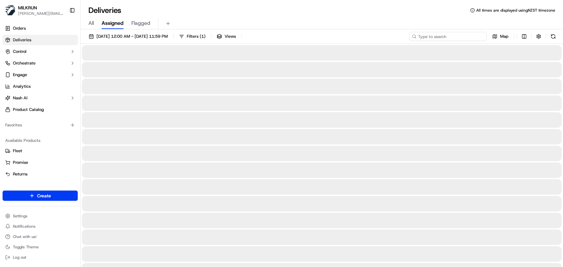
click at [473, 36] on input at bounding box center [448, 36] width 77 height 9
paste input "Etricia Joubert"
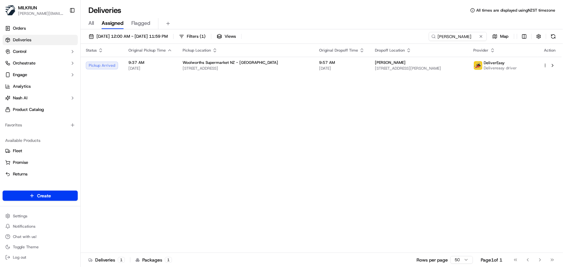
click at [381, 169] on div "Status Original Pickup Time Pickup Location Original Dropoff Time Dropoff Locat…" at bounding box center [321, 148] width 481 height 209
drag, startPoint x: 468, startPoint y: 37, endPoint x: 216, endPoint y: 28, distance: 251.7
click at [217, 28] on div "Deliveries All times are displayed using NZST timezone All Assigned Flagged 18/…" at bounding box center [322, 133] width 483 height 267
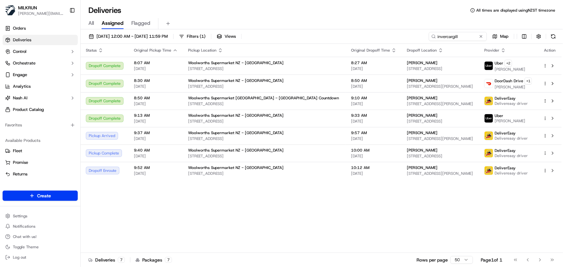
click at [328, 231] on div "Status Original Pickup Time Pickup Location Original Dropoff Time Dropoff Locat…" at bounding box center [321, 148] width 481 height 209
click at [241, 227] on div "Status Original Pickup Time Pickup Location Original Dropoff Time Dropoff Locat…" at bounding box center [321, 148] width 481 height 209
click at [421, 238] on div "Status Original Pickup Time Pickup Location Original Dropoff Time Dropoff Locat…" at bounding box center [321, 148] width 481 height 209
click at [315, 199] on div "Status Original Pickup Time Pickup Location Original Dropoff Time Dropoff Locat…" at bounding box center [321, 148] width 481 height 209
click at [368, 215] on div "Status Original Pickup Time Pickup Location Original Dropoff Time Dropoff Locat…" at bounding box center [321, 148] width 481 height 209
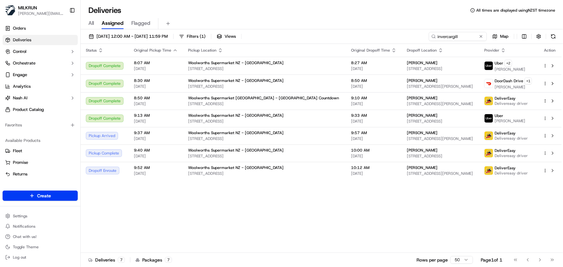
click at [293, 214] on div "Status Original Pickup Time Pickup Location Original Dropoff Time Dropoff Locat…" at bounding box center [321, 148] width 481 height 209
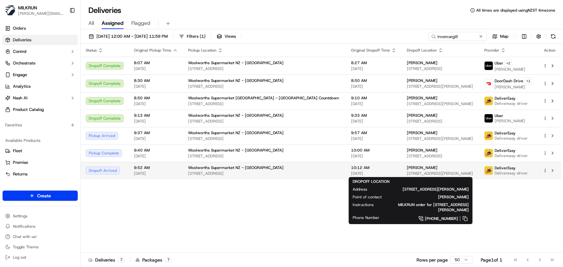
click at [407, 170] on div "[PERSON_NAME]" at bounding box center [440, 167] width 67 height 5
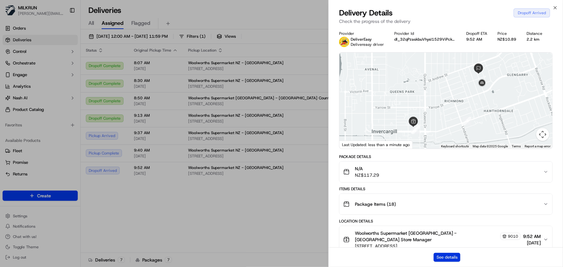
click at [442, 258] on button "See details" at bounding box center [447, 257] width 27 height 9
click at [554, 8] on icon "button" at bounding box center [555, 7] width 5 height 5
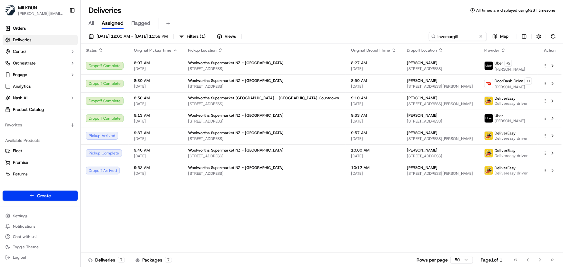
click at [379, 220] on div "Status Original Pickup Time Pickup Location Original Dropoff Time Dropoff Locat…" at bounding box center [321, 148] width 481 height 209
click at [407, 172] on span "173 Isabella Street, Glengarry, Southland Region 9810, NZ" at bounding box center [440, 173] width 67 height 5
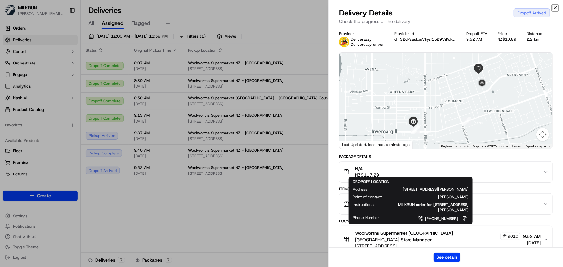
click at [556, 9] on icon "button" at bounding box center [555, 7] width 5 height 5
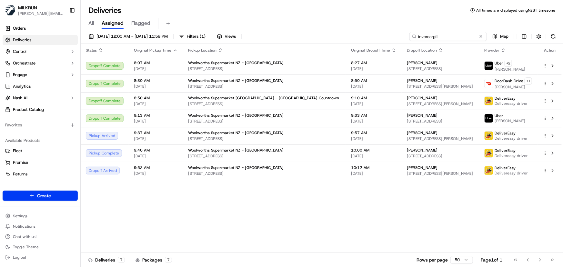
drag, startPoint x: 463, startPoint y: 36, endPoint x: 28, endPoint y: 57, distance: 434.8
click at [37, 56] on div "MILKRUN irene.salaivao@woolworths.co.nz Toggle Sidebar Orders Deliveries Contro…" at bounding box center [281, 133] width 563 height 267
paste input "Chooka Oliver"
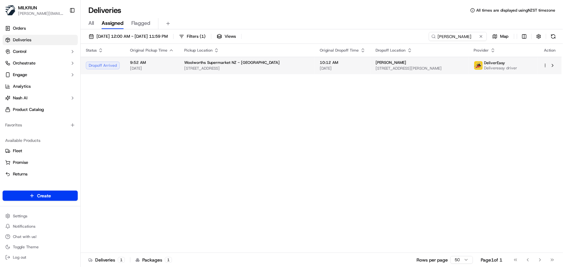
click at [546, 65] on html "MILKRUN irene.salaivao@woolworths.co.nz Toggle Sidebar Orders Deliveries Contro…" at bounding box center [281, 133] width 563 height 267
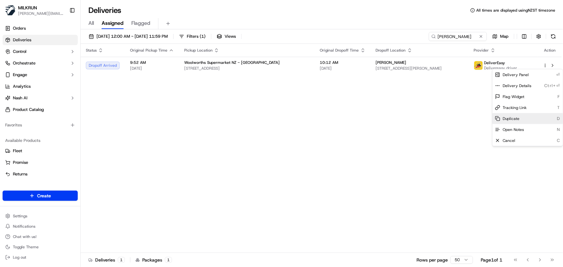
click at [510, 121] on span "Duplicate" at bounding box center [511, 118] width 17 height 5
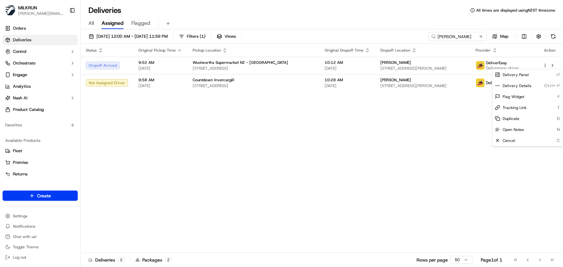
click at [463, 34] on html "MILKRUN irene.salaivao@woolworths.co.nz Toggle Sidebar Orders Deliveries Contro…" at bounding box center [281, 133] width 563 height 267
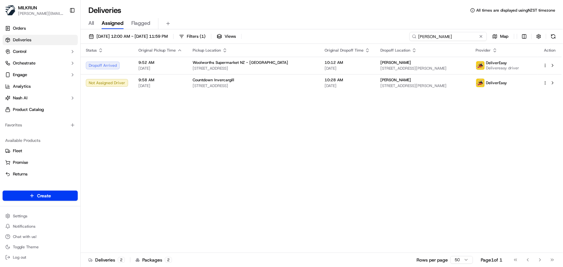
drag, startPoint x: 466, startPoint y: 36, endPoint x: 130, endPoint y: 47, distance: 335.9
click at [132, 46] on div "18/09/2025 12:00 AM - 18/09/2025 11:59 PM Filters ( 1 ) Views Chooka Oliver Map…" at bounding box center [322, 148] width 483 height 239
paste input "mama Orake"
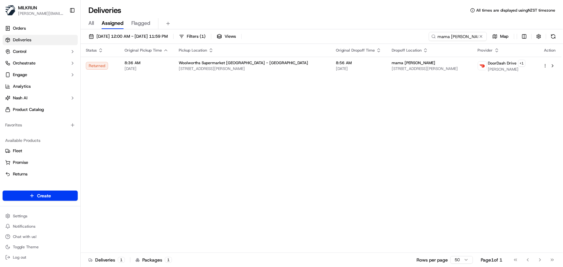
click at [440, 138] on div "Status Original Pickup Time Pickup Location Original Dropoff Time Dropoff Locat…" at bounding box center [321, 148] width 481 height 209
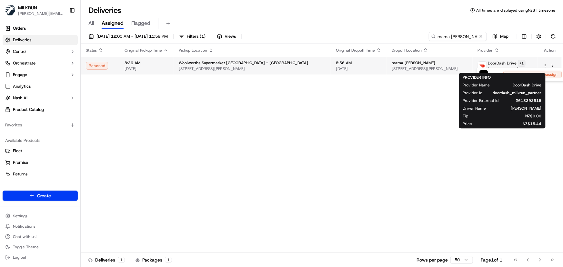
click at [522, 64] on html "MILKRUN irene.salaivao@woolworths.co.nz Toggle Sidebar Orders Deliveries Contro…" at bounding box center [281, 133] width 563 height 267
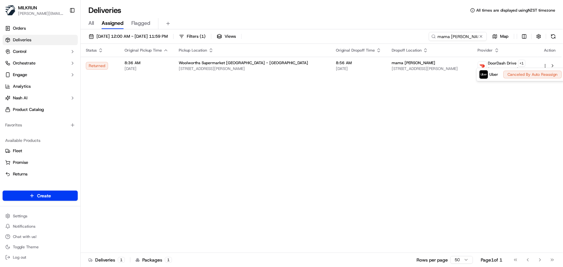
click at [391, 137] on html "MILKRUN irene.salaivao@woolworths.co.nz Toggle Sidebar Orders Deliveries Contro…" at bounding box center [281, 133] width 563 height 267
click at [347, 123] on div "Status Original Pickup Time Pickup Location Original Dropoff Time Dropoff Locat…" at bounding box center [321, 148] width 481 height 209
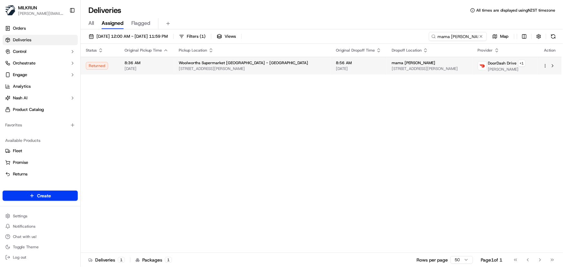
click at [546, 65] on html "MILKRUN irene.salaivao@woolworths.co.nz Toggle Sidebar Orders Deliveries Contro…" at bounding box center [281, 133] width 563 height 267
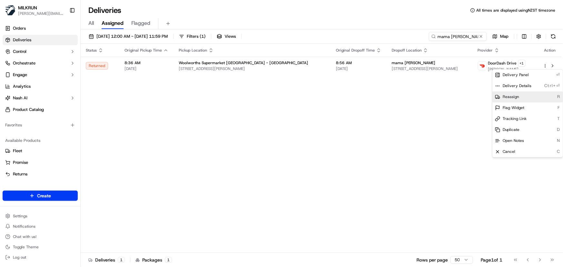
click at [518, 96] on span "Reassign" at bounding box center [511, 97] width 16 height 5
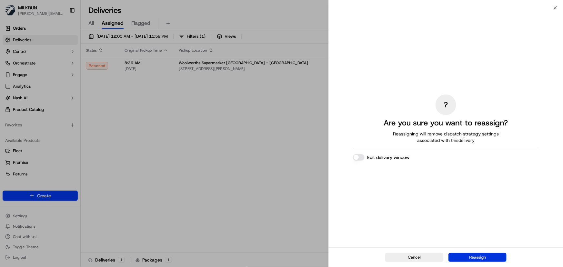
click at [467, 260] on button "Reassign" at bounding box center [478, 257] width 58 height 9
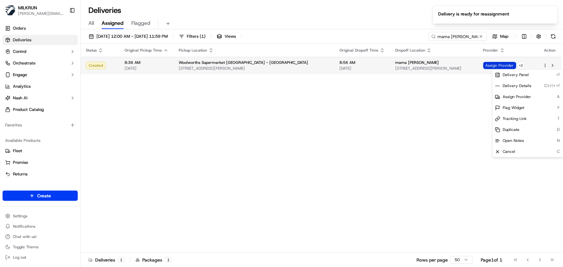
click at [503, 65] on span "Assign Provider" at bounding box center [500, 65] width 33 height 7
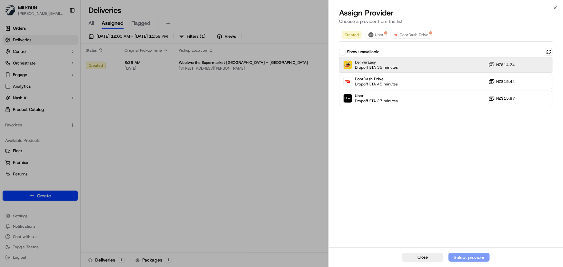
click at [398, 66] on div "DeliverEasy Dropoff ETA 35 minutes NZ$14.24" at bounding box center [446, 64] width 214 height 15
click at [462, 258] on div "Assign Provider" at bounding box center [470, 257] width 32 height 6
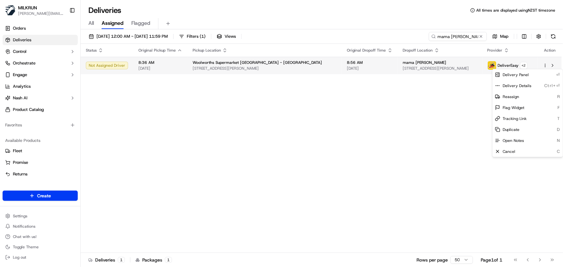
click at [546, 66] on html "MILKRUN irene.salaivao@woolworths.co.nz Toggle Sidebar Orders Deliveries Contro…" at bounding box center [281, 133] width 563 height 267
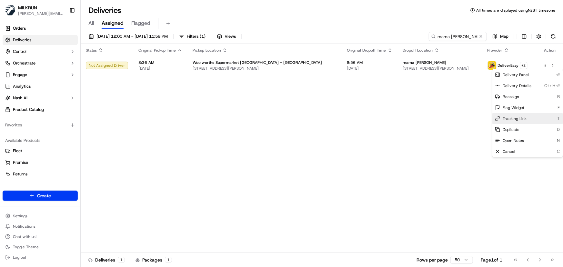
click at [516, 117] on span "Tracking Link" at bounding box center [515, 118] width 24 height 5
click at [462, 35] on html "MILKRUN irene.salaivao@woolworths.co.nz Toggle Sidebar Orders Deliveries Contro…" at bounding box center [281, 133] width 563 height 267
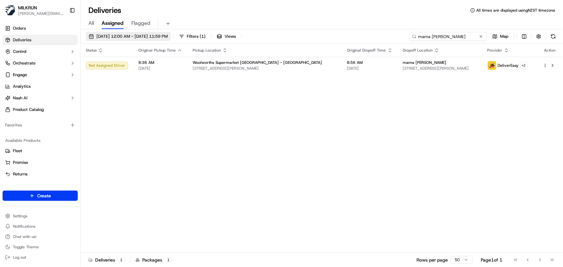
drag, startPoint x: 471, startPoint y: 35, endPoint x: 185, endPoint y: 32, distance: 286.7
click at [187, 32] on div "18/09/2025 12:00 AM - 18/09/2025 11:59 PM Filters ( 1 ) Views mama Orake Map" at bounding box center [322, 38] width 483 height 12
type input "tokoroa"
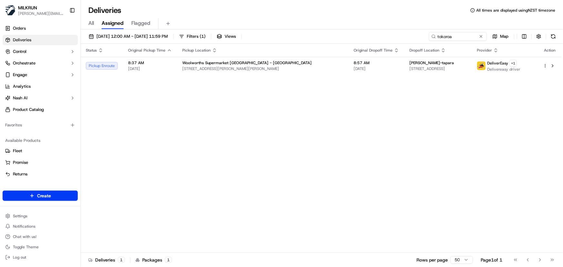
click at [288, 142] on div "Status Original Pickup Time Pickup Location Original Dropoff Time Dropoff Locat…" at bounding box center [321, 148] width 481 height 209
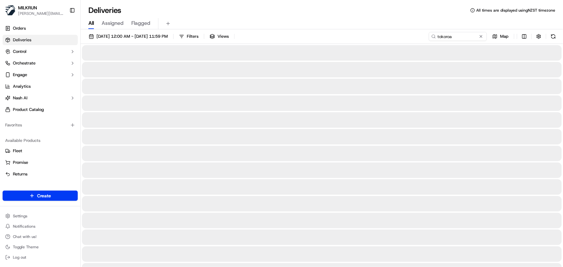
click at [89, 23] on span "All" at bounding box center [90, 23] width 5 height 8
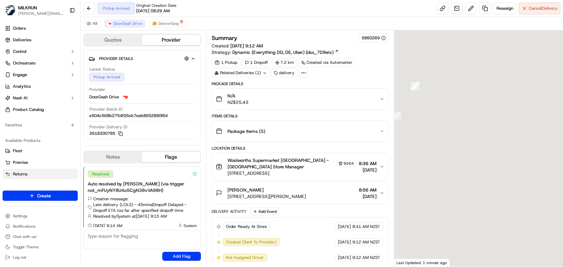
scroll to position [5, 0]
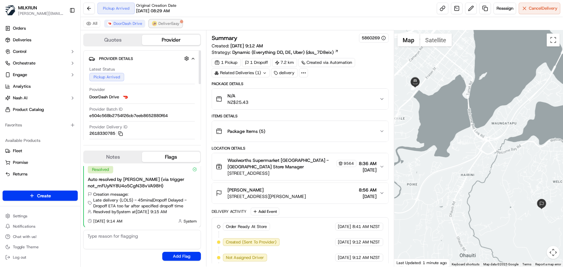
click at [168, 23] on span "DeliverEasy" at bounding box center [169, 23] width 21 height 5
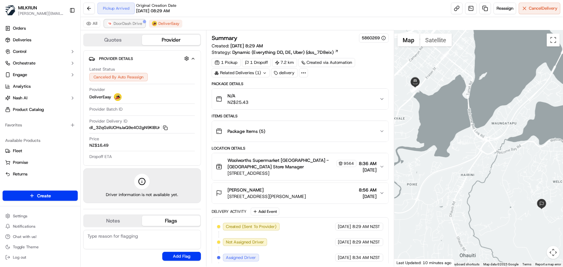
click at [124, 22] on span "DoorDash Drive" at bounding box center [128, 23] width 29 height 5
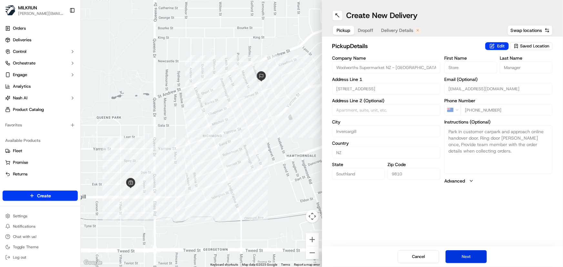
click at [466, 257] on button "Next" at bounding box center [466, 257] width 41 height 13
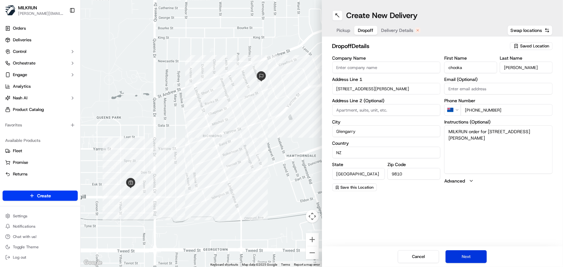
click at [468, 257] on button "Next" at bounding box center [466, 257] width 41 height 13
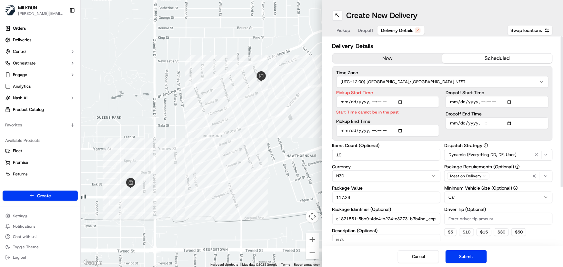
click at [405, 63] on div "now scheduled" at bounding box center [443, 58] width 221 height 10
click at [405, 59] on button "now" at bounding box center [388, 59] width 110 height 10
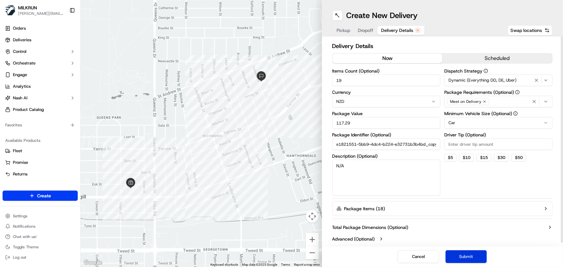
click at [467, 259] on button "Submit" at bounding box center [466, 257] width 41 height 13
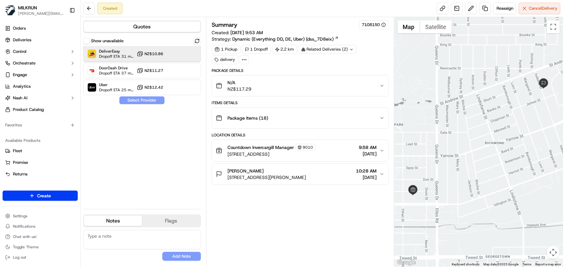
click at [183, 56] on div at bounding box center [182, 54] width 8 height 8
click at [157, 100] on button "Assign Provider" at bounding box center [142, 101] width 46 height 8
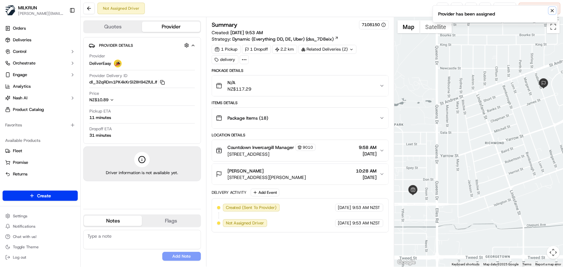
click at [552, 9] on icon "Notifications (F8)" at bounding box center [552, 10] width 3 height 3
click at [444, 12] on link at bounding box center [443, 9] width 12 height 12
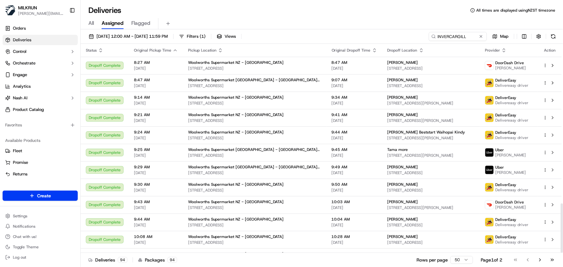
scroll to position [675, 0]
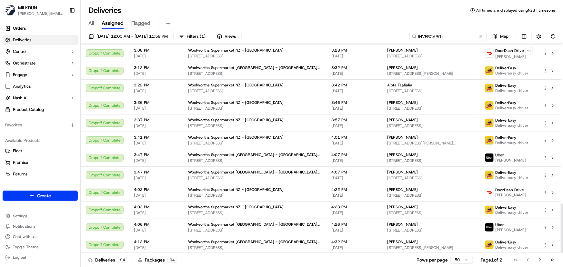
click at [469, 34] on input "INVERCARGILL" at bounding box center [448, 36] width 77 height 9
drag, startPoint x: 457, startPoint y: 37, endPoint x: 149, endPoint y: 35, distance: 307.4
click at [149, 35] on div "[DATE] 12:00 AM - [DATE] 11:59 PM Filters ( 1 ) Views INVERCARGILL Map" at bounding box center [322, 38] width 483 height 12
paste input "[PERSON_NAME]"
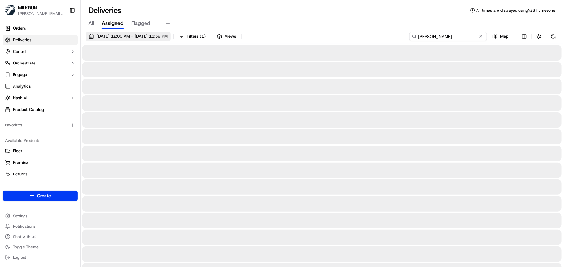
type input "[PERSON_NAME]"
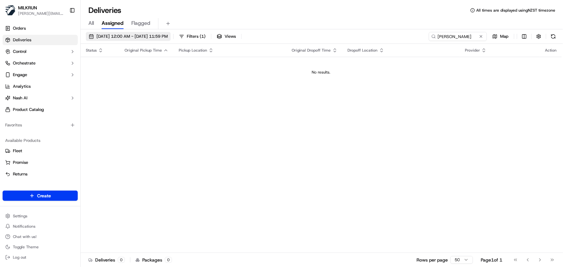
click at [154, 35] on span "[DATE] 12:00 AM - [DATE] 11:59 PM" at bounding box center [132, 37] width 71 height 6
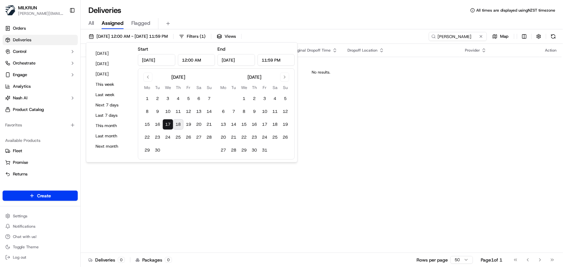
click at [177, 126] on button "18" at bounding box center [178, 124] width 10 height 10
type input "[DATE]"
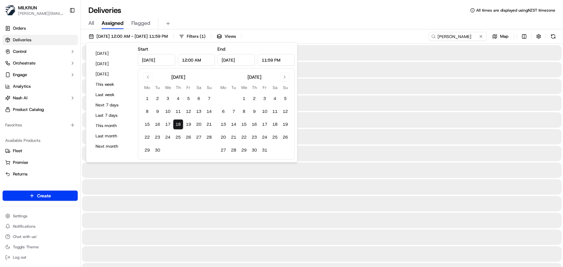
click at [177, 126] on button "18" at bounding box center [178, 124] width 10 height 10
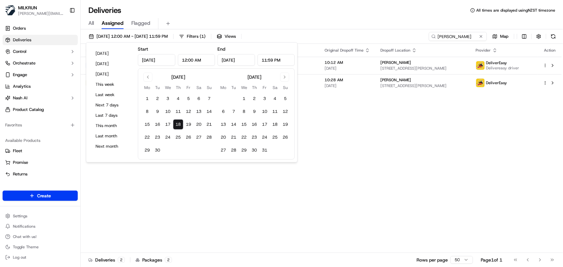
click at [460, 149] on div "Status Original Pickup Time Pickup Location Original Dropoff Time Dropoff Locat…" at bounding box center [321, 148] width 481 height 209
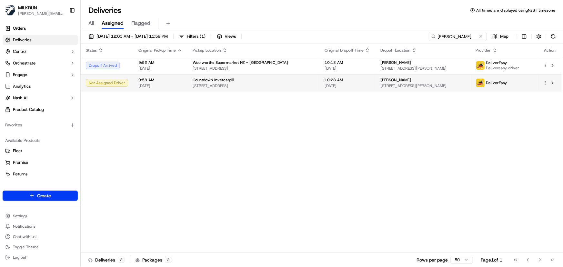
click at [545, 83] on html "MILKRUN irene.salaivao@woolworths.co.nz Toggle Sidebar Orders Deliveries Contro…" at bounding box center [281, 133] width 563 height 267
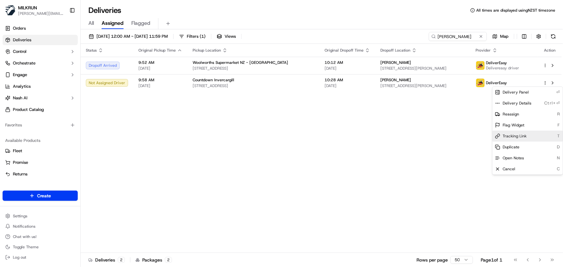
click at [511, 134] on span "Tracking Link" at bounding box center [515, 136] width 24 height 5
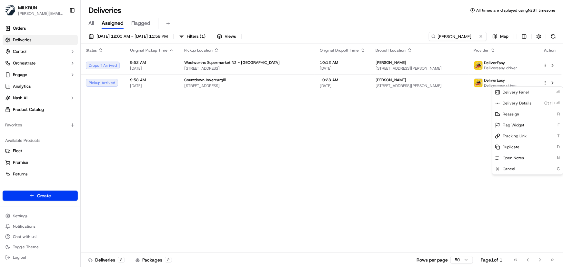
click at [242, 136] on html "MILKRUN irene.salaivao@woolworths.co.nz Toggle Sidebar Orders Deliveries Contro…" at bounding box center [281, 133] width 563 height 267
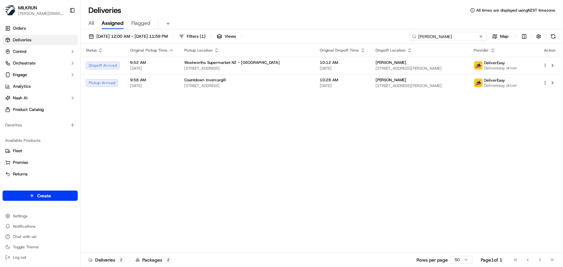
drag, startPoint x: 467, startPoint y: 38, endPoint x: 78, endPoint y: 38, distance: 389.0
click at [82, 37] on div "18/09/2025 12:00 AM - 18/09/2025 11:59 PM Filters ( 1 ) Views Chooka Oliver Map" at bounding box center [322, 38] width 483 height 12
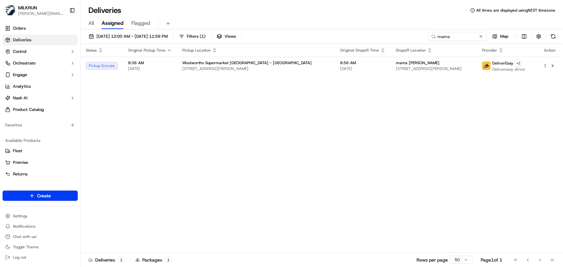
click at [308, 150] on div "Status Original Pickup Time Pickup Location Original Dropoff Time Dropoff Locat…" at bounding box center [321, 148] width 481 height 209
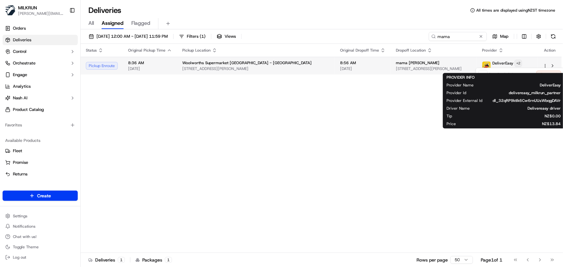
click at [519, 64] on html "MILKRUN irene.salaivao@woolworths.co.nz Toggle Sidebar Orders Deliveries Contro…" at bounding box center [281, 133] width 563 height 267
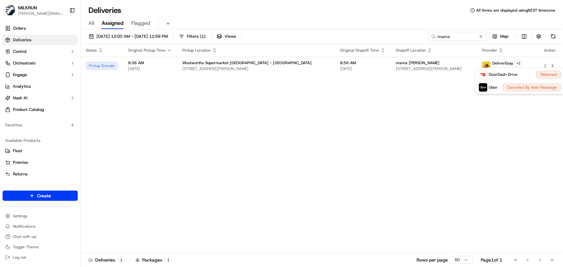
click at [330, 179] on html "MILKRUN irene.salaivao@woolworths.co.nz Toggle Sidebar Orders Deliveries Contro…" at bounding box center [281, 133] width 563 height 267
click at [132, 146] on div "Status Original Pickup Time Pickup Location Original Dropoff Time Dropoff Locat…" at bounding box center [321, 148] width 481 height 209
click at [488, 167] on div "Status Original Pickup Time Pickup Location Original Dropoff Time Dropoff Locat…" at bounding box center [321, 148] width 481 height 209
drag, startPoint x: 452, startPoint y: 36, endPoint x: 254, endPoint y: 21, distance: 198.9
click at [254, 21] on div "Deliveries All times are displayed using NZST timezone All Assigned Flagged 18/…" at bounding box center [322, 133] width 483 height 267
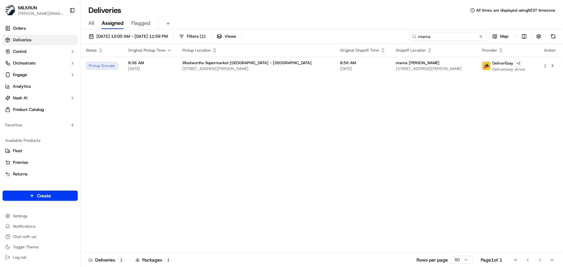
paste input "e1821551-5bb9-4dc4-b224-e32731b3b4bd_copy"
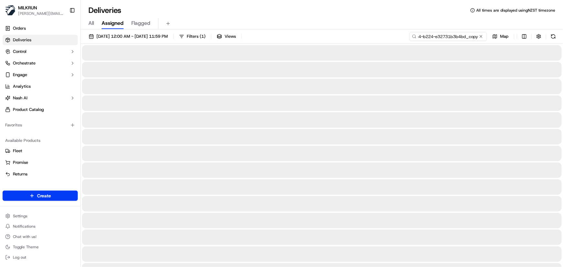
type input "e1821551-5bb9-4dc4-b224-e32731b3b4bd_copy"
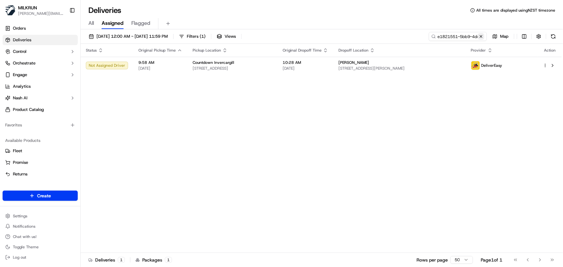
click at [481, 36] on button at bounding box center [481, 36] width 6 height 6
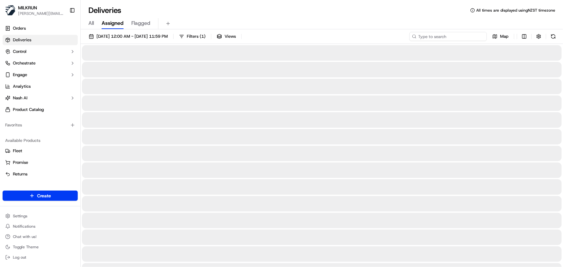
click at [455, 38] on input at bounding box center [448, 36] width 77 height 9
paste input "e1821551-5bb9-4dc4-b224-e32731b3b4bd"
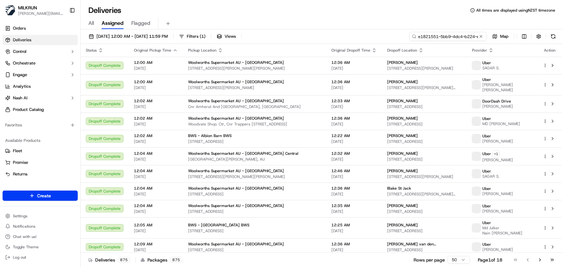
scroll to position [0, 32]
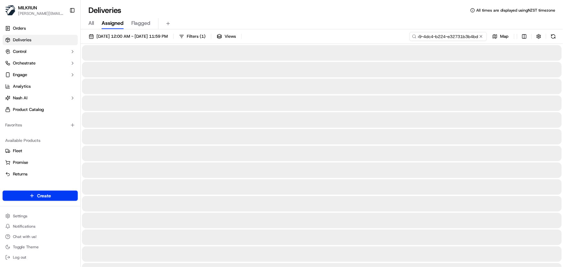
type input "e1821551-5bb9-4dc4-b224-e32731b3b4bd"
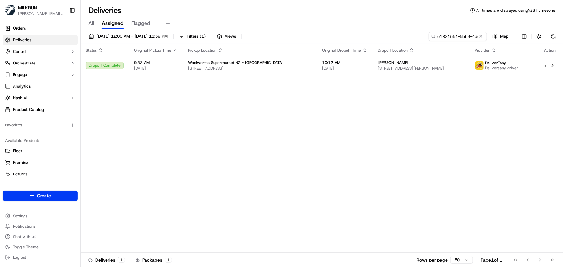
click at [429, 108] on div "Status Original Pickup Time Pickup Location Original Dropoff Time Dropoff Locat…" at bounding box center [321, 148] width 481 height 209
click at [483, 35] on button at bounding box center [481, 36] width 6 height 6
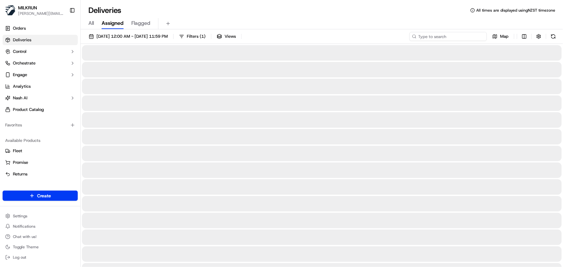
click at [460, 37] on input at bounding box center [448, 36] width 77 height 9
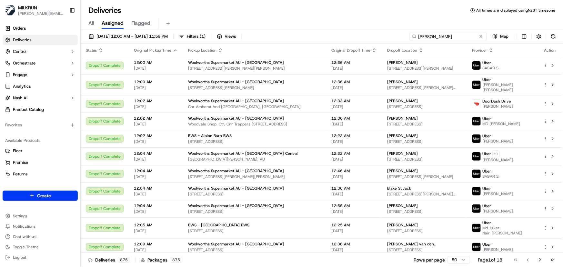
type input "[PERSON_NAME]"
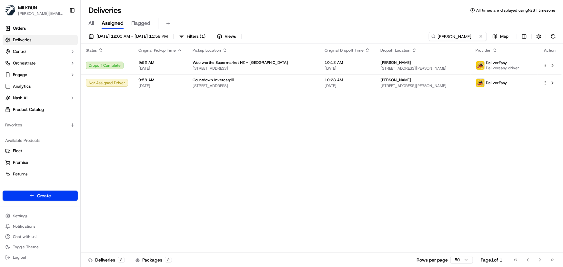
click at [159, 135] on div "Status Original Pickup Time Pickup Location Original Dropoff Time Dropoff Locat…" at bounding box center [321, 148] width 481 height 209
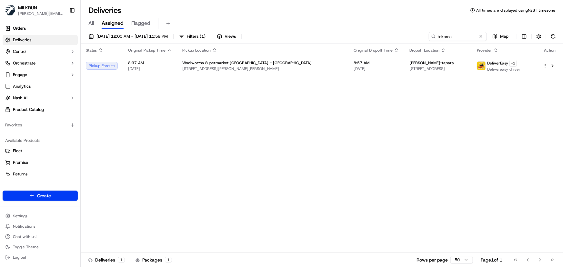
click at [252, 145] on div "Status Original Pickup Time Pickup Location Original Dropoff Time Dropoff Locat…" at bounding box center [321, 148] width 481 height 209
click at [92, 23] on span "All" at bounding box center [90, 23] width 5 height 8
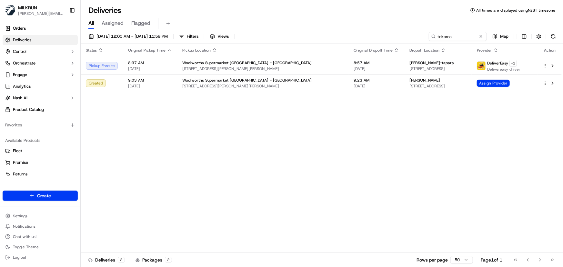
click at [347, 161] on div "Status Original Pickup Time Pickup Location Original Dropoff Time Dropoff Locat…" at bounding box center [321, 148] width 481 height 209
click at [496, 85] on span "Assign Provider" at bounding box center [493, 83] width 33 height 7
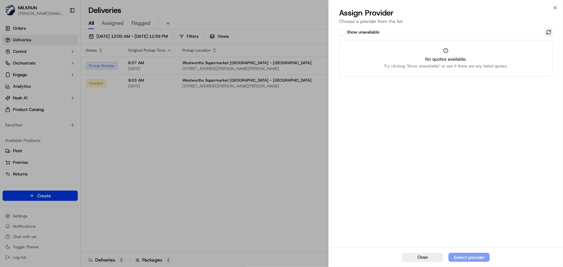
click at [549, 31] on button at bounding box center [549, 32] width 8 height 8
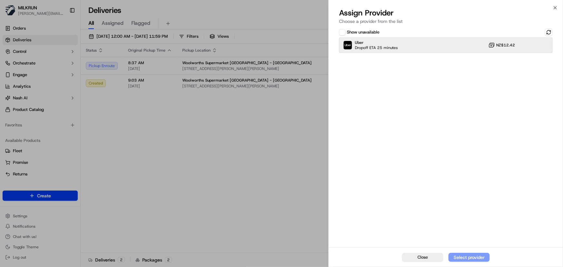
click at [524, 43] on div "Uber Dropoff ETA 25 minutes NZ$12.42" at bounding box center [446, 44] width 214 height 15
click at [469, 259] on div "Assign Provider" at bounding box center [470, 257] width 32 height 6
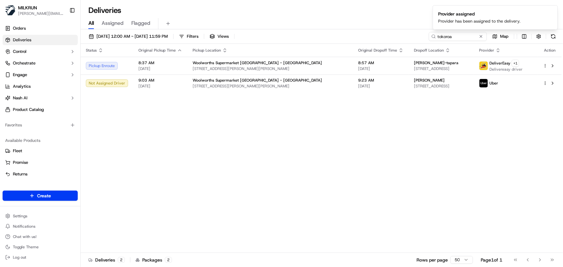
click at [303, 150] on div "Status Original Pickup Time Pickup Location Original Dropoff Time Dropoff Locat…" at bounding box center [321, 148] width 481 height 209
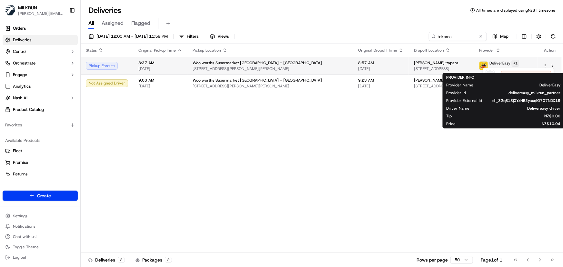
click at [517, 64] on html "[PERSON_NAME] [PERSON_NAME][EMAIL_ADDRESS][DOMAIN_NAME] Toggle Sidebar Orders D…" at bounding box center [281, 133] width 563 height 267
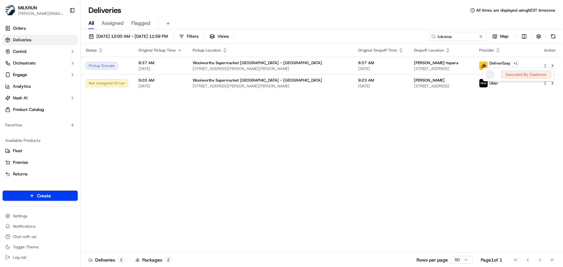
click at [299, 180] on html "[PERSON_NAME] [PERSON_NAME][EMAIL_ADDRESS][DOMAIN_NAME] Toggle Sidebar Orders D…" at bounding box center [281, 133] width 563 height 267
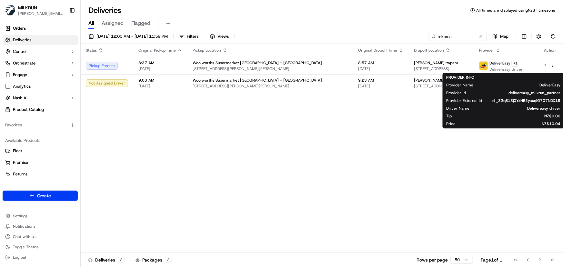
click at [299, 180] on div "Status Original Pickup Time Pickup Location Original Dropoff Time Dropoff Locat…" at bounding box center [321, 148] width 481 height 209
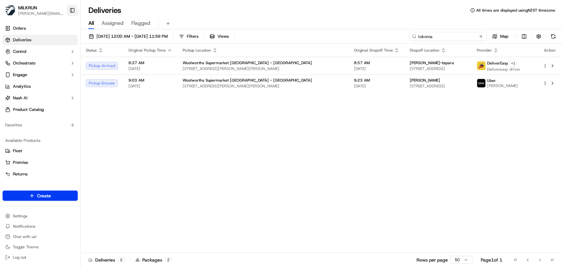
drag, startPoint x: 455, startPoint y: 37, endPoint x: 70, endPoint y: 11, distance: 386.0
click at [70, 11] on div "[PERSON_NAME] [PERSON_NAME][EMAIL_ADDRESS][DOMAIN_NAME] Toggle Sidebar Orders D…" at bounding box center [281, 133] width 563 height 267
type input "invercargill"
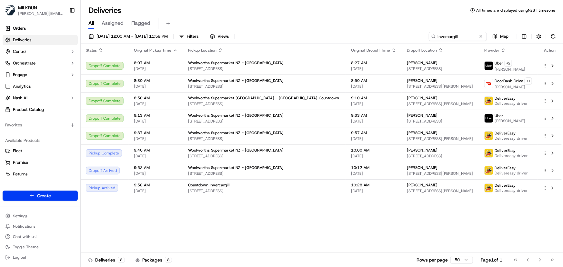
click at [365, 226] on div "Status Original Pickup Time Pickup Location Original Dropoff Time Dropoff Locat…" at bounding box center [321, 148] width 481 height 209
click at [269, 228] on div "Status Original Pickup Time Pickup Location Original Dropoff Time Dropoff Locat…" at bounding box center [321, 148] width 481 height 209
click at [184, 222] on div "Status Original Pickup Time Pickup Location Original Dropoff Time Dropoff Locat…" at bounding box center [321, 148] width 481 height 209
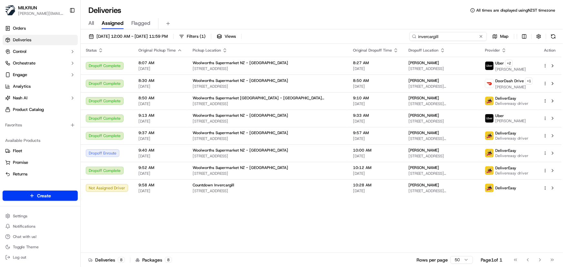
drag, startPoint x: 467, startPoint y: 34, endPoint x: 256, endPoint y: 22, distance: 211.2
click at [257, 22] on div "Deliveries All times are displayed using NZST timezone All Assigned Flagged 18/…" at bounding box center [322, 133] width 483 height 267
paste input "Barbara Wearing"
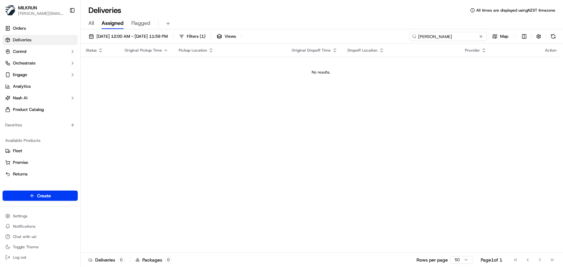
type input "Barbara Wearing"
click at [163, 37] on span "18/09/2025 12:00 AM - 18/09/2025 11:59 PM" at bounding box center [132, 37] width 71 height 6
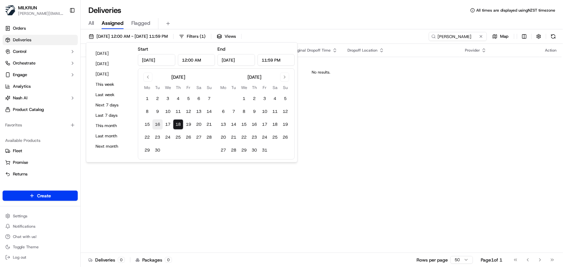
click at [155, 123] on button "16" at bounding box center [157, 124] width 10 height 10
type input "Sep 16, 2025"
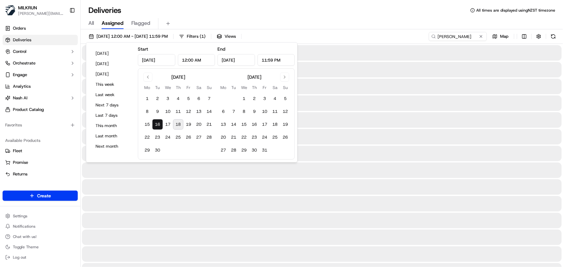
click at [155, 123] on button "16" at bounding box center [157, 124] width 10 height 10
click at [473, 35] on input "Barbara Wearing" at bounding box center [448, 36] width 77 height 9
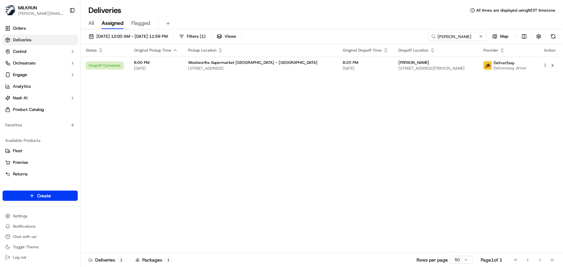
click at [194, 153] on div "Status Original Pickup Time Pickup Location Original Dropoff Time Dropoff Locat…" at bounding box center [321, 148] width 481 height 209
drag, startPoint x: 471, startPoint y: 37, endPoint x: 249, endPoint y: 41, distance: 221.8
click at [250, 42] on div "16/09/2025 12:00 AM - 16/09/2025 11:59 PM Filters ( 1 ) Views Barbara Wearing M…" at bounding box center [322, 38] width 483 height 12
paste input "Georgia Lewis"
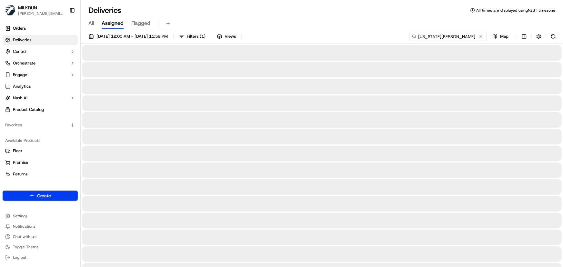
type input "Georgia Lewis"
click at [168, 34] on span "16/09/2025 12:00 AM - 16/09/2025 11:59 PM" at bounding box center [132, 37] width 71 height 6
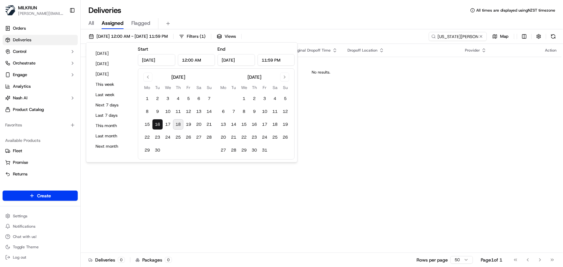
click at [174, 123] on button "18" at bounding box center [178, 124] width 10 height 10
type input "Sep 18, 2025"
click at [174, 123] on button "18" at bounding box center [178, 124] width 10 height 10
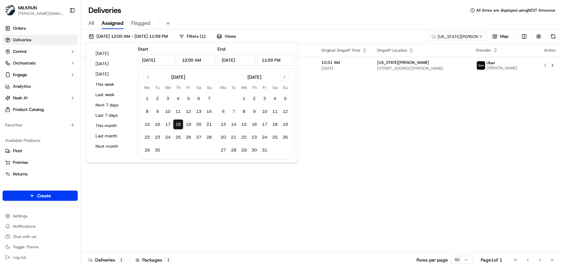
click at [255, 180] on div "Status Original Pickup Time Pickup Location Original Dropoff Time Dropoff Locat…" at bounding box center [321, 148] width 481 height 209
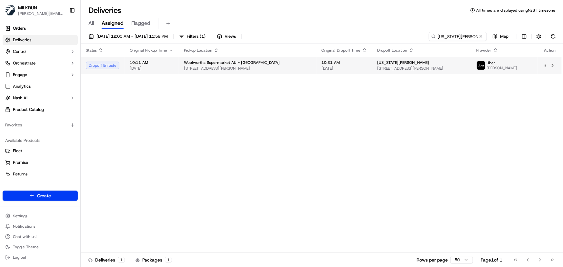
click at [282, 73] on td "Woolworths Supermarket AU - Central Lakes 1-21 Pettigrew St, Caboolture, QLD 45…" at bounding box center [248, 65] width 138 height 17
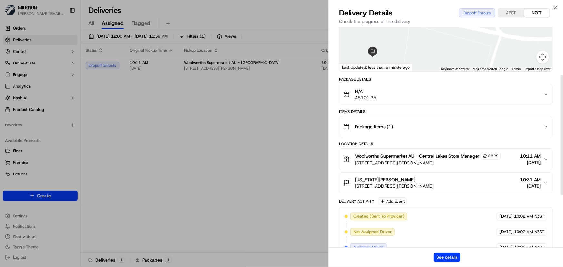
scroll to position [88, 0]
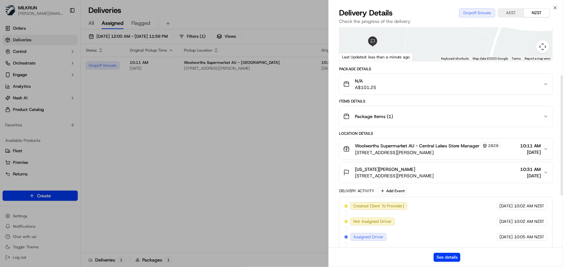
click at [426, 168] on div "Georgia Lewis" at bounding box center [394, 169] width 79 height 6
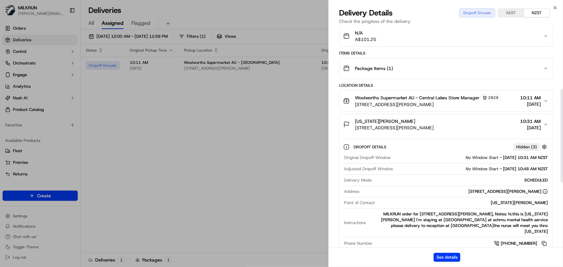
scroll to position [147, 0]
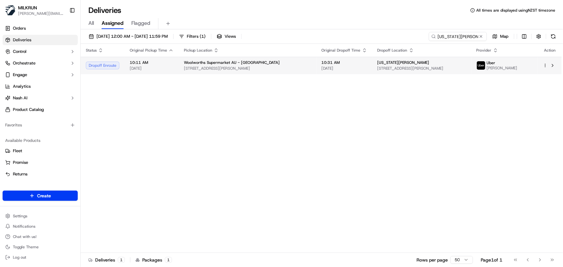
click at [317, 69] on td "10:31 AM 18/09/2025" at bounding box center [345, 65] width 56 height 17
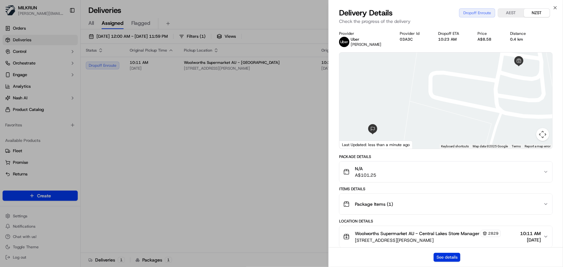
click at [449, 256] on button "See details" at bounding box center [447, 257] width 27 height 9
click at [557, 9] on icon "button" at bounding box center [555, 7] width 5 height 5
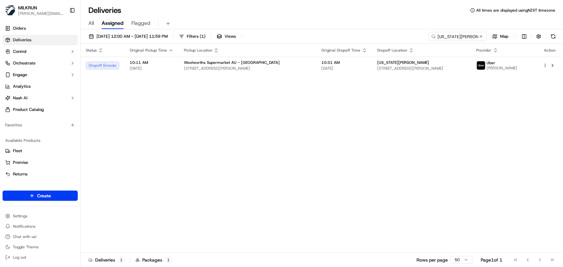
click at [323, 150] on div "Status Original Pickup Time Pickup Location Original Dropoff Time Dropoff Locat…" at bounding box center [321, 148] width 481 height 209
click at [144, 106] on div "Status Original Pickup Time Pickup Location Original Dropoff Time Dropoff Locat…" at bounding box center [321, 148] width 481 height 209
drag, startPoint x: 465, startPoint y: 35, endPoint x: 272, endPoint y: 32, distance: 192.8
click at [272, 32] on div "18/09/2025 12:00 AM - 18/09/2025 11:59 PM Filters ( 1 ) Views Georgia Lewis Map" at bounding box center [322, 38] width 483 height 12
type input "chooka oliver"
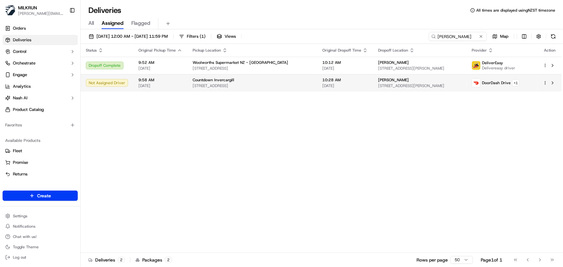
click at [548, 82] on html "MILKRUN irene.salaivao@woolworths.co.nz Toggle Sidebar Orders Deliveries Contro…" at bounding box center [281, 133] width 563 height 267
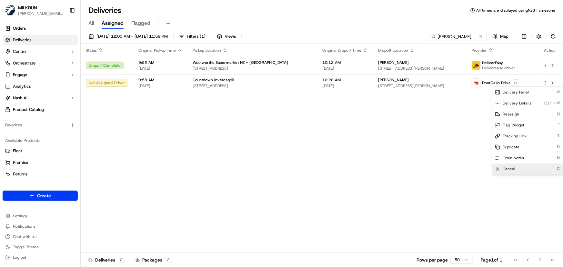
click at [507, 168] on span "Cancel" at bounding box center [509, 169] width 13 height 5
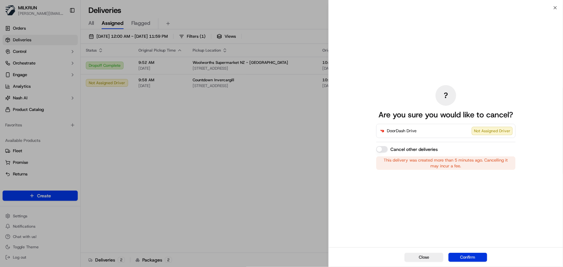
click at [468, 253] on button "Confirm" at bounding box center [468, 257] width 39 height 9
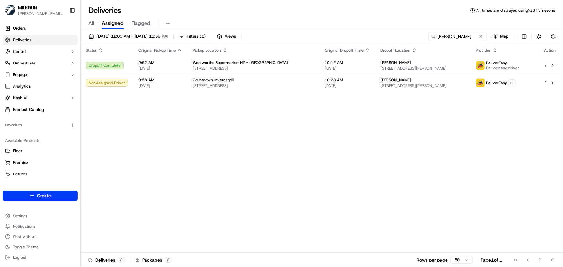
drag, startPoint x: 468, startPoint y: 253, endPoint x: 262, endPoint y: 159, distance: 227.5
click at [262, 159] on div "Status Original Pickup Time Pickup Location Original Dropoff Time Dropoff Locat…" at bounding box center [321, 148] width 481 height 209
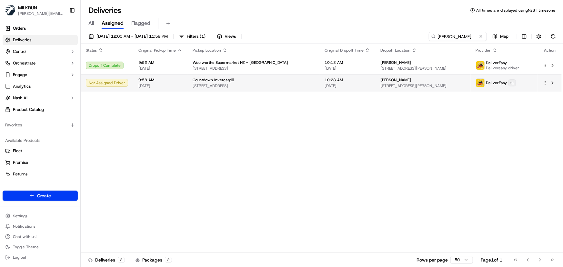
click at [519, 83] on html "MILKRUN irene.salaivao@woolworths.co.nz Toggle Sidebar Orders Deliveries Contro…" at bounding box center [281, 133] width 563 height 267
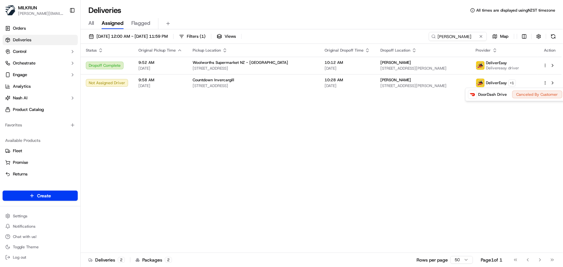
click at [336, 177] on html "MILKRUN irene.salaivao@woolworths.co.nz Toggle Sidebar Orders Deliveries Contro…" at bounding box center [281, 133] width 563 height 267
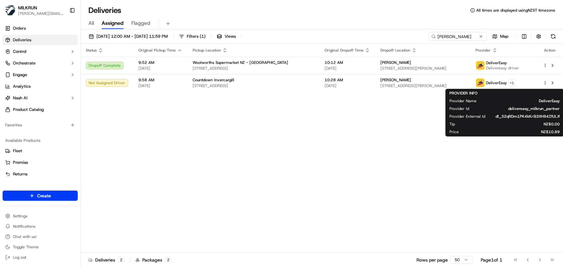
click at [336, 177] on div "Status Original Pickup Time Pickup Location Original Dropoff Time Dropoff Locat…" at bounding box center [321, 148] width 481 height 209
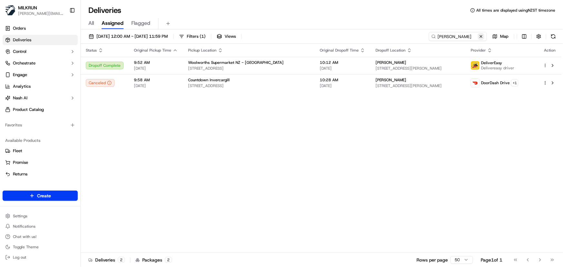
click at [480, 38] on button at bounding box center [481, 36] width 6 height 6
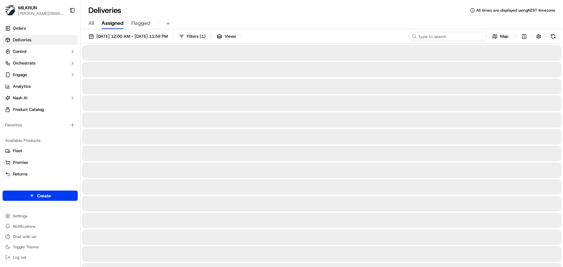
click at [459, 40] on input at bounding box center [448, 36] width 77 height 9
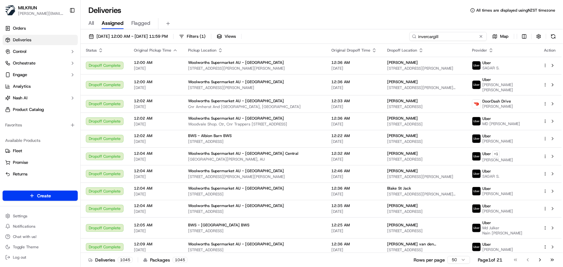
type input "invercargill"
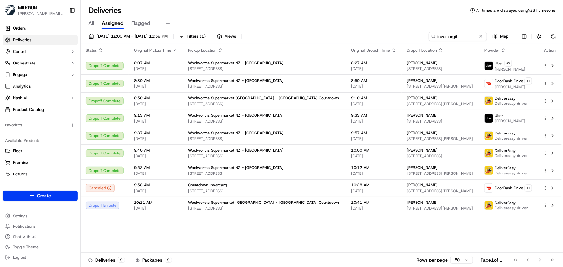
click at [139, 227] on div "Status Original Pickup Time Pickup Location Original Dropoff Time Dropoff Locat…" at bounding box center [321, 148] width 481 height 209
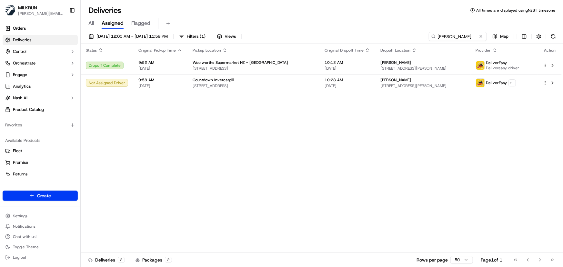
click at [393, 149] on div "Status Original Pickup Time Pickup Location Original Dropoff Time Dropoff Locat…" at bounding box center [321, 148] width 481 height 209
drag, startPoint x: 314, startPoint y: 149, endPoint x: 351, endPoint y: 145, distance: 36.4
click at [314, 149] on div "Status Original Pickup Time Pickup Location Original Dropoff Time Dropoff Locat…" at bounding box center [321, 148] width 481 height 209
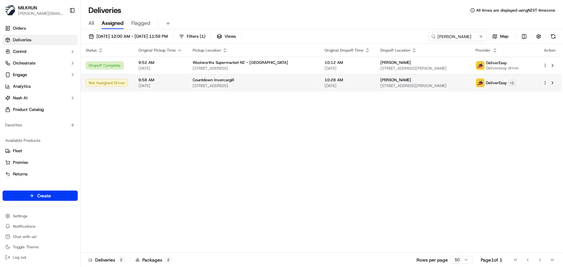
click at [519, 82] on html "[PERSON_NAME] [PERSON_NAME][EMAIL_ADDRESS][DOMAIN_NAME] Toggle Sidebar Orders D…" at bounding box center [281, 133] width 563 height 267
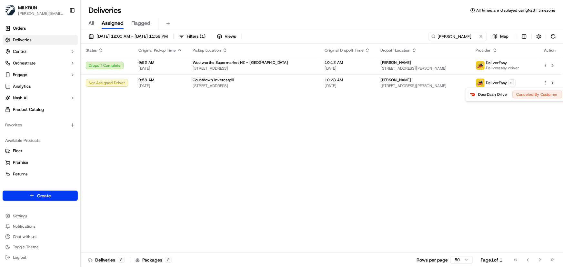
click at [364, 160] on html "[PERSON_NAME] [PERSON_NAME][EMAIL_ADDRESS][DOMAIN_NAME] Toggle Sidebar Orders D…" at bounding box center [281, 133] width 563 height 267
click at [498, 170] on div "Status Original Pickup Time Pickup Location Original Dropoff Time Dropoff Locat…" at bounding box center [321, 148] width 481 height 209
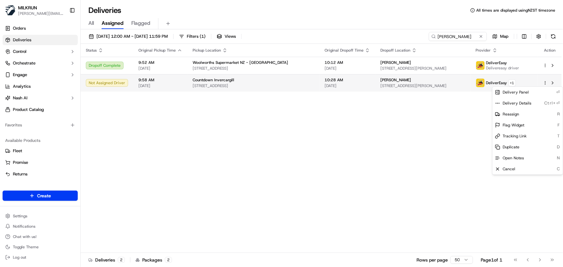
click at [546, 82] on html "[PERSON_NAME] [PERSON_NAME][EMAIL_ADDRESS][DOMAIN_NAME] Toggle Sidebar Orders D…" at bounding box center [281, 133] width 563 height 267
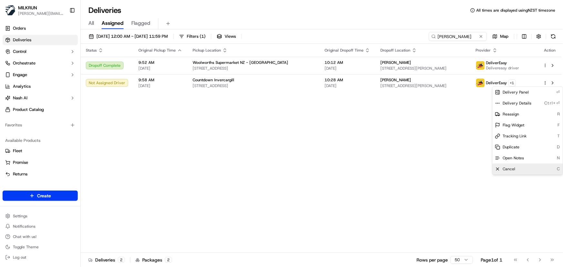
click at [517, 172] on div "Cancel C" at bounding box center [528, 169] width 70 height 11
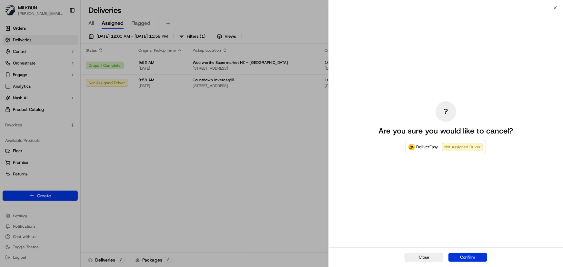
click at [475, 258] on button "Confirm" at bounding box center [468, 257] width 39 height 9
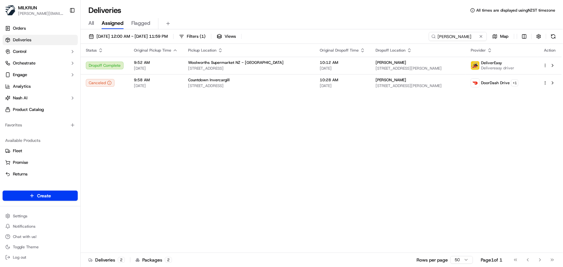
click at [365, 172] on div "Status Original Pickup Time Pickup Location Original Dropoff Time Dropoff Locat…" at bounding box center [321, 148] width 481 height 209
click at [365, 170] on div "Status Original Pickup Time Pickup Location Original Dropoff Time Dropoff Locat…" at bounding box center [321, 148] width 481 height 209
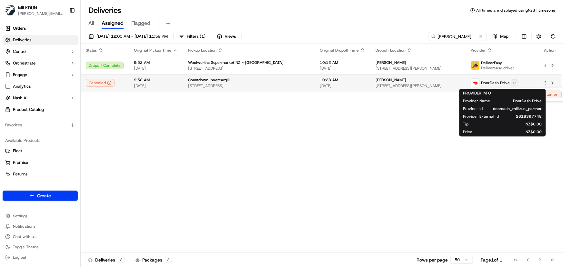
click at [520, 83] on html "[PERSON_NAME] [PERSON_NAME][EMAIL_ADDRESS][DOMAIN_NAME] Toggle Sidebar Orders D…" at bounding box center [281, 133] width 563 height 267
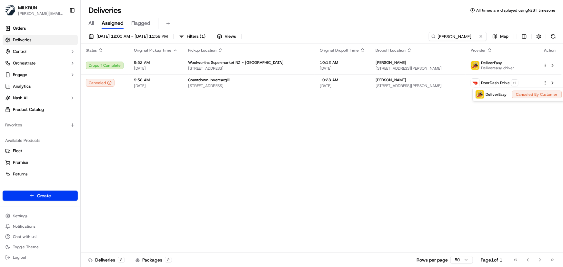
click at [395, 170] on html "[PERSON_NAME] [PERSON_NAME][EMAIL_ADDRESS][DOMAIN_NAME] Toggle Sidebar Orders D…" at bounding box center [281, 133] width 563 height 267
click at [133, 123] on div "Status Original Pickup Time Pickup Location Original Dropoff Time Dropoff Locat…" at bounding box center [321, 148] width 481 height 209
drag, startPoint x: 468, startPoint y: 38, endPoint x: 178, endPoint y: 6, distance: 292.3
click at [178, 6] on div "Deliveries All times are displayed using NZST timezone All Assigned Flagged [DA…" at bounding box center [322, 133] width 483 height 267
paste input "e1821551-5bb9-4dc4-b224-e32731b3b4bd"
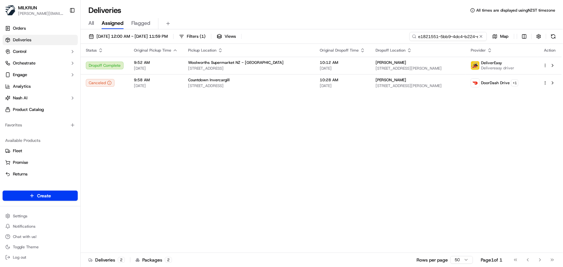
scroll to position [0, 32]
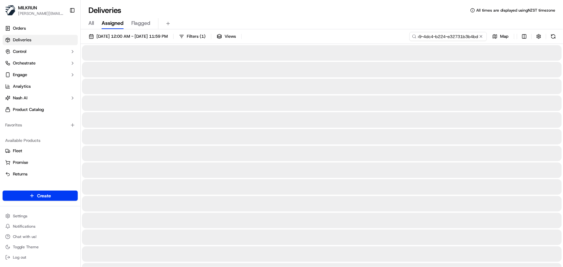
type input "e1821551-5bb9-4dc4-b224-e32731b3b4bd"
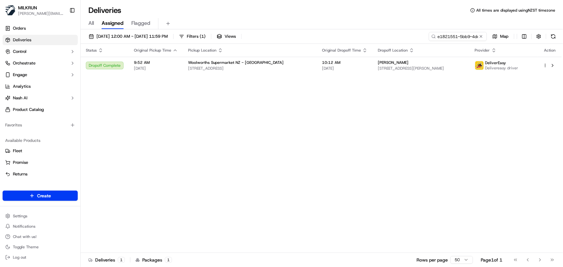
click at [377, 152] on div "Status Original Pickup Time Pickup Location Original Dropoff Time Dropoff Locat…" at bounding box center [321, 148] width 481 height 209
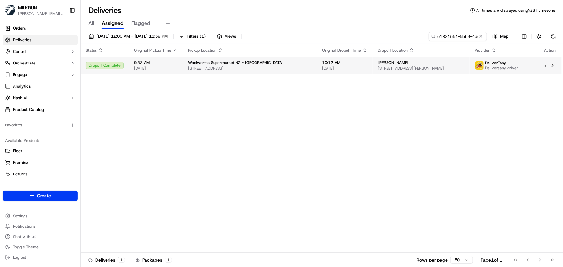
click at [407, 69] on span "[STREET_ADDRESS][PERSON_NAME]" at bounding box center [421, 68] width 87 height 5
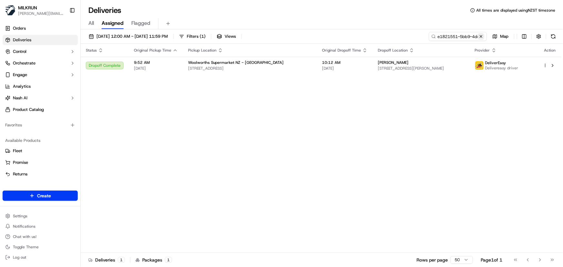
click at [483, 35] on button at bounding box center [481, 36] width 6 height 6
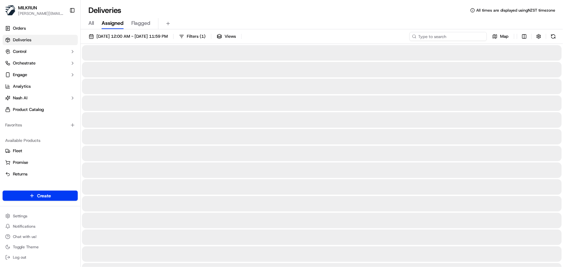
click at [465, 35] on input at bounding box center [448, 36] width 77 height 9
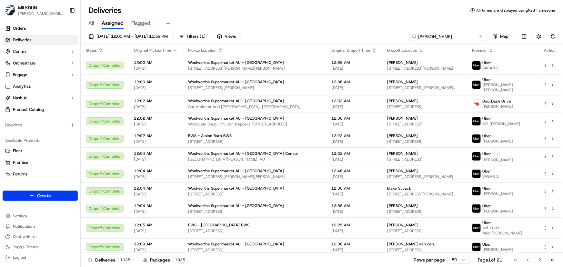
type input "[PERSON_NAME]"
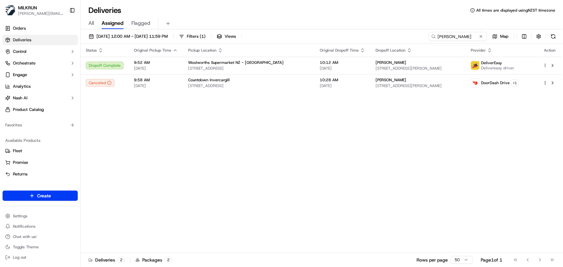
click at [357, 173] on div "Status Original Pickup Time Pickup Location Original Dropoff Time Dropoff Locat…" at bounding box center [321, 148] width 481 height 209
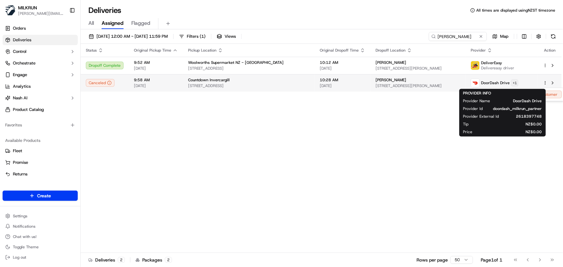
click at [522, 83] on html "[PERSON_NAME] [PERSON_NAME][EMAIL_ADDRESS][DOMAIN_NAME] Toggle Sidebar Orders D…" at bounding box center [281, 133] width 563 height 267
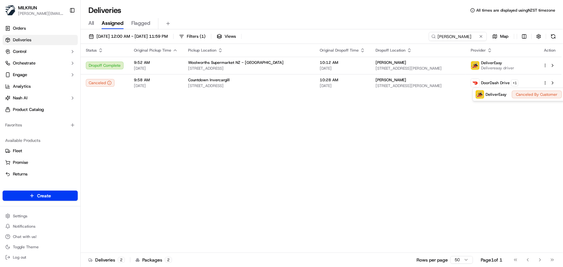
click at [339, 174] on html "[PERSON_NAME] [PERSON_NAME][EMAIL_ADDRESS][DOMAIN_NAME] Toggle Sidebar Orders D…" at bounding box center [281, 133] width 563 height 267
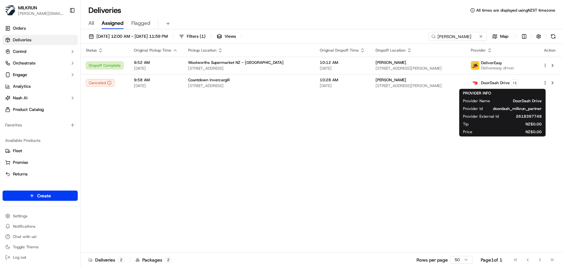
click at [219, 148] on div "Status Original Pickup Time Pickup Location Original Dropoff Time Dropoff Locat…" at bounding box center [321, 148] width 481 height 209
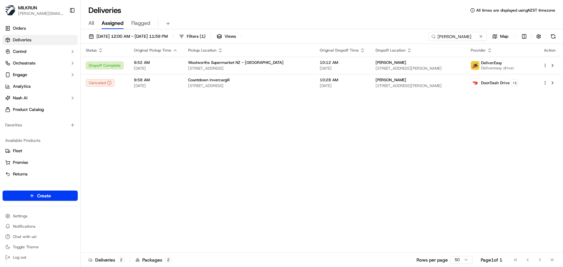
click at [371, 169] on div "Status Original Pickup Time Pickup Location Original Dropoff Time Dropoff Locat…" at bounding box center [321, 148] width 481 height 209
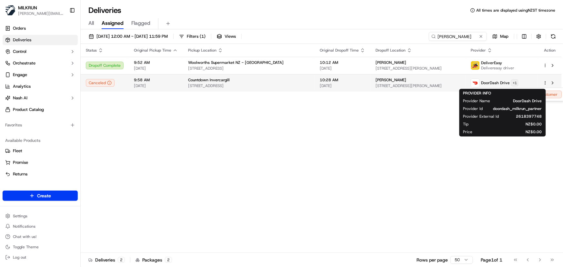
click at [518, 85] on html "MILKRUN irene.salaivao@woolworths.co.nz Toggle Sidebar Orders Deliveries Contro…" at bounding box center [281, 133] width 563 height 267
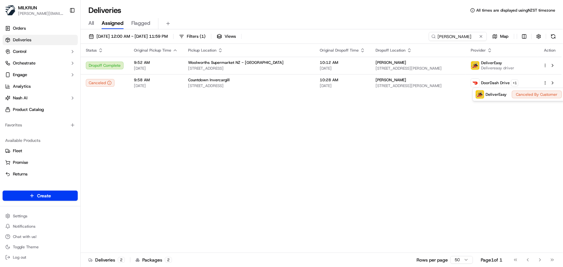
click at [365, 191] on html "MILKRUN irene.salaivao@woolworths.co.nz Toggle Sidebar Orders Deliveries Contro…" at bounding box center [281, 133] width 563 height 267
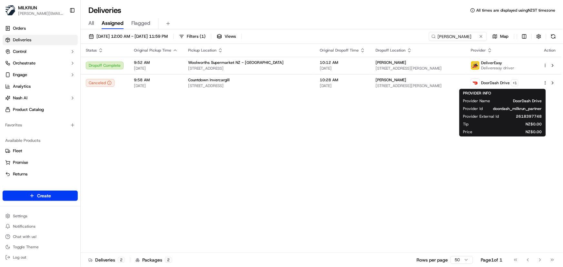
click at [365, 202] on div "Status Original Pickup Time Pickup Location Original Dropoff Time Dropoff Locat…" at bounding box center [321, 148] width 481 height 209
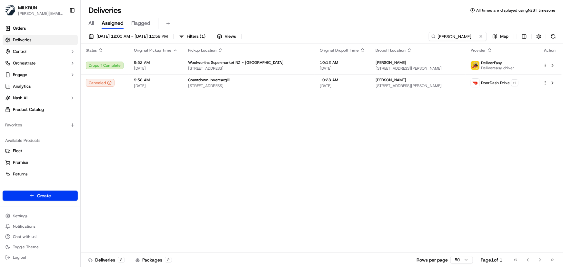
click at [289, 206] on div "Status Original Pickup Time Pickup Location Original Dropoff Time Dropoff Locat…" at bounding box center [321, 148] width 481 height 209
drag, startPoint x: 466, startPoint y: 38, endPoint x: 24, endPoint y: 33, distance: 442.7
click at [27, 33] on div "[PERSON_NAME] [PERSON_NAME][EMAIL_ADDRESS][DOMAIN_NAME] Toggle Sidebar Orders D…" at bounding box center [281, 133] width 563 height 267
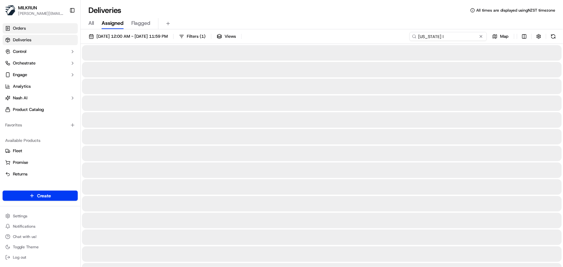
type input "[US_STATE][PERSON_NAME]"
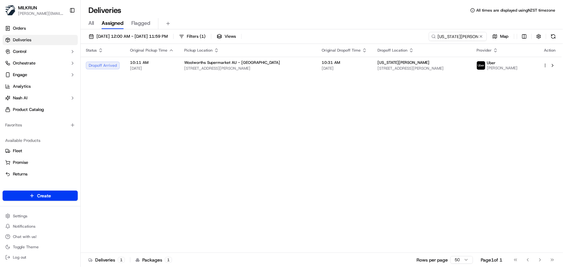
click at [340, 159] on div "Status Original Pickup Time Pickup Location Original Dropoff Time Dropoff Locat…" at bounding box center [321, 148] width 481 height 209
click at [283, 62] on div "Woolworths Supermarket AU - [GEOGRAPHIC_DATA]" at bounding box center [247, 62] width 127 height 5
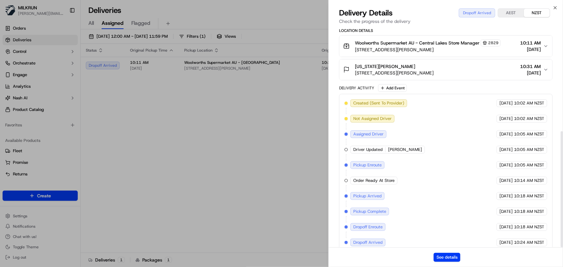
scroll to position [198, 0]
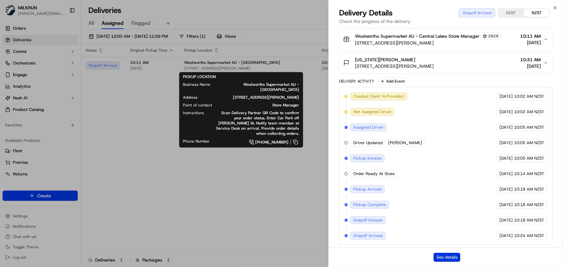
click at [440, 254] on button "See details" at bounding box center [447, 257] width 27 height 9
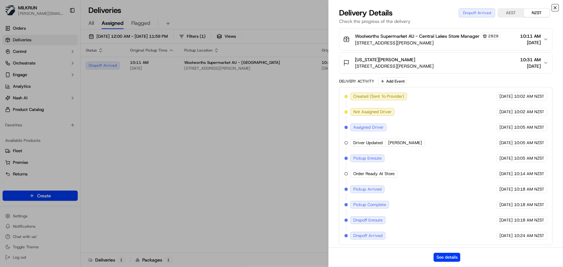
click at [554, 9] on icon "button" at bounding box center [555, 7] width 5 height 5
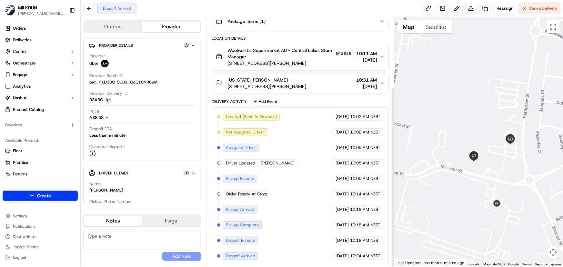
scroll to position [97, 0]
click at [297, 80] on div "[US_STATE][PERSON_NAME]" at bounding box center [267, 80] width 79 height 6
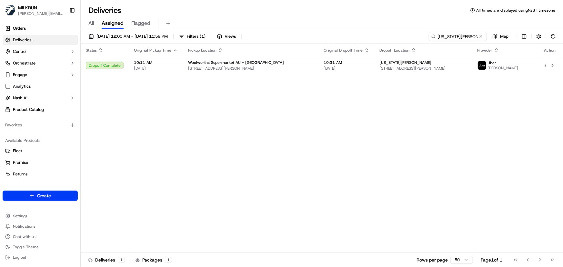
click at [149, 113] on div "Status Original Pickup Time Pickup Location Original Dropoff Time Dropoff Locat…" at bounding box center [321, 148] width 481 height 209
click at [202, 64] on span "Woolworths Supermarket AU - Central Lakes" at bounding box center [236, 62] width 96 height 5
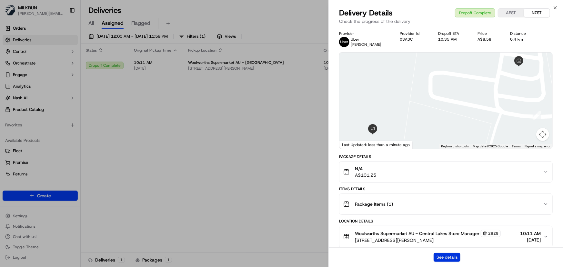
click at [455, 256] on button "See details" at bounding box center [447, 257] width 27 height 9
click at [557, 6] on icon "button" at bounding box center [555, 7] width 5 height 5
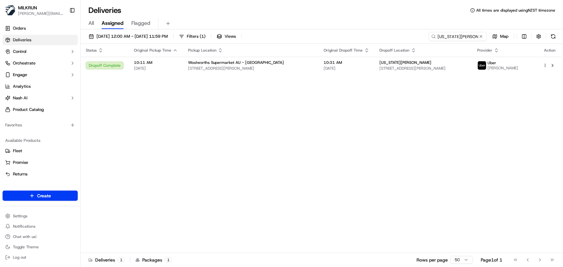
click at [436, 162] on div "Status Original Pickup Time Pickup Location Original Dropoff Time Dropoff Locat…" at bounding box center [321, 148] width 481 height 209
click at [173, 64] on span "10:11 AM" at bounding box center [156, 62] width 44 height 5
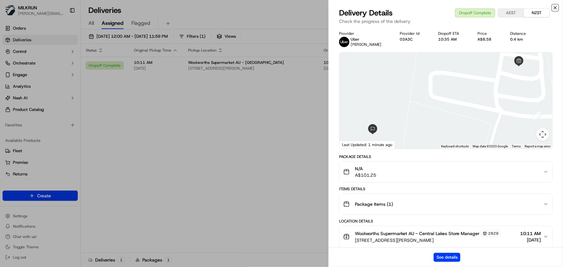
click at [555, 6] on icon "button" at bounding box center [555, 7] width 5 height 5
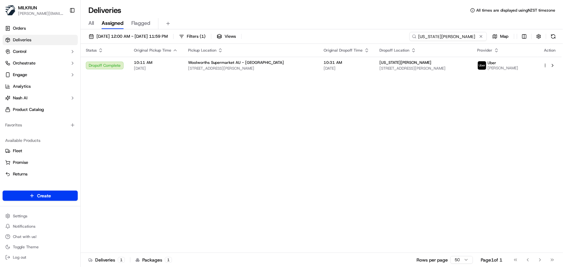
drag, startPoint x: 466, startPoint y: 34, endPoint x: 196, endPoint y: 41, distance: 270.3
click at [197, 41] on div "18/09/2025 12:00 AM - 18/09/2025 11:59 PM Filters ( 1 ) Views georgia lewis Map" at bounding box center [322, 38] width 483 height 12
paste input "[PERSON_NAME]"
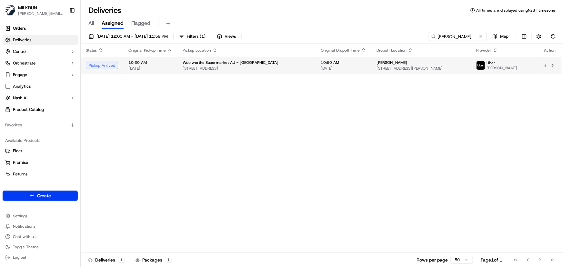
click at [251, 62] on span "Woolworths Supermarket AU - Upper Coomera" at bounding box center [231, 62] width 96 height 5
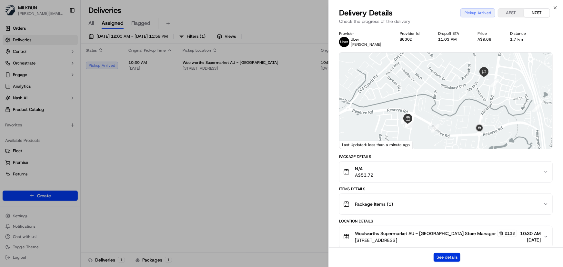
click at [447, 254] on button "See details" at bounding box center [447, 257] width 27 height 9
click at [557, 6] on icon "button" at bounding box center [555, 7] width 3 height 3
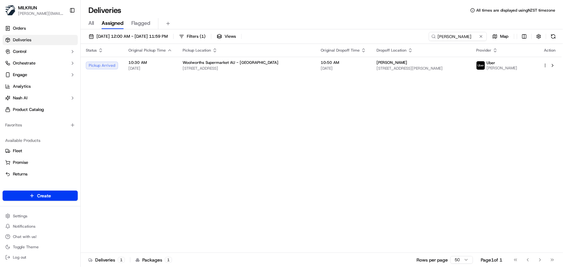
click at [428, 169] on div "Status Original Pickup Time Pickup Location Original Dropoff Time Dropoff Locat…" at bounding box center [321, 148] width 481 height 209
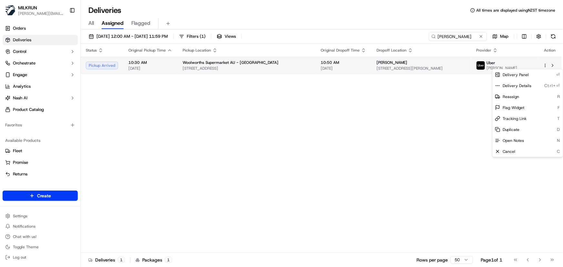
click at [546, 67] on html "MILKRUN irene.salaivao@woolworths.co.nz Toggle Sidebar Orders Deliveries Contro…" at bounding box center [281, 133] width 563 height 267
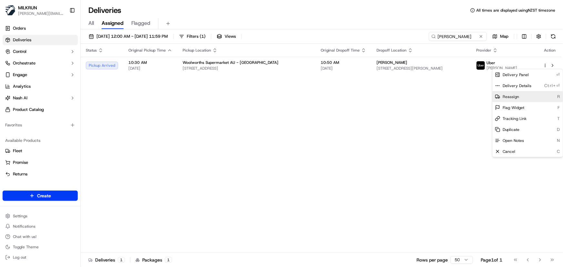
click at [516, 97] on span "Reassign" at bounding box center [511, 96] width 16 height 5
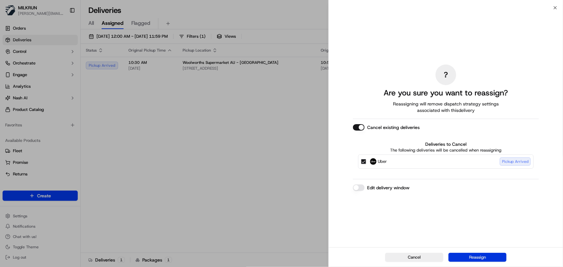
click at [475, 256] on button "Reassign" at bounding box center [478, 257] width 58 height 9
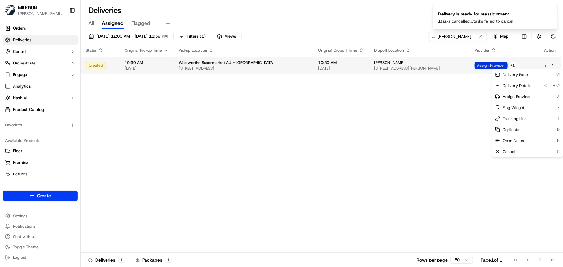
click at [488, 64] on span "Assign Provider" at bounding box center [491, 65] width 33 height 7
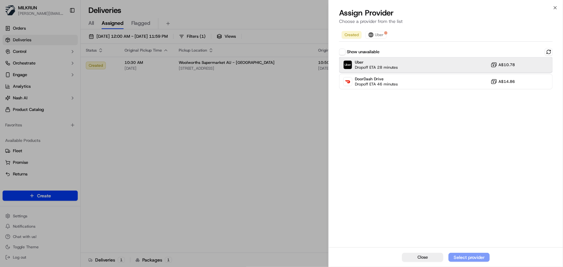
click at [455, 67] on div "Uber Dropoff ETA 28 minutes A$10.78" at bounding box center [446, 64] width 214 height 15
click at [471, 253] on button "Assign Provider" at bounding box center [469, 257] width 41 height 9
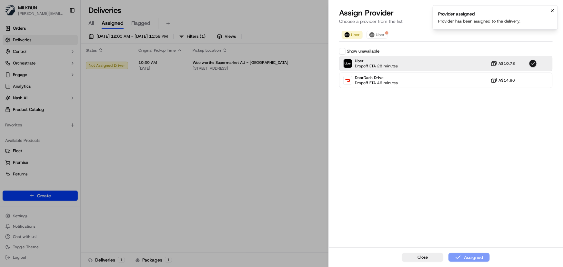
click at [552, 9] on icon "Notifications (F8)" at bounding box center [552, 10] width 5 height 5
click at [556, 7] on icon "button" at bounding box center [555, 7] width 3 height 3
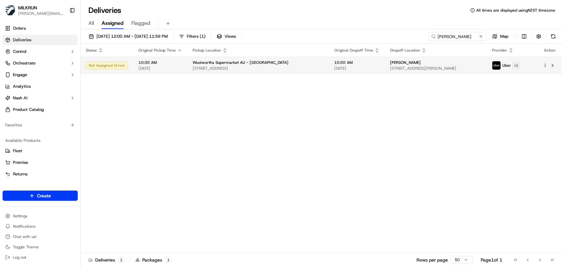
click at [516, 67] on html "MILKRUN irene.salaivao@woolworths.co.nz Toggle Sidebar Orders Deliveries Contro…" at bounding box center [281, 133] width 563 height 267
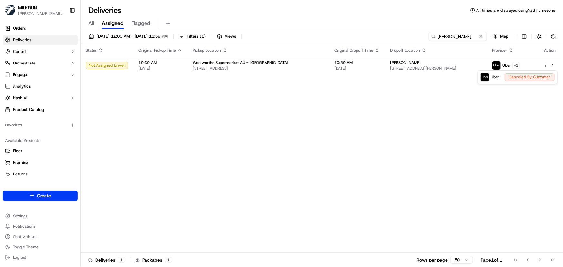
click at [362, 147] on html "MILKRUN irene.salaivao@woolworths.co.nz Toggle Sidebar Orders Deliveries Contro…" at bounding box center [281, 133] width 563 height 267
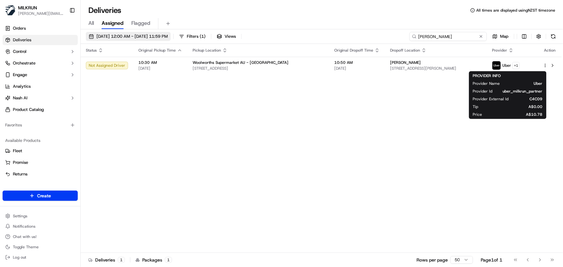
drag, startPoint x: 466, startPoint y: 37, endPoint x: 125, endPoint y: 40, distance: 341.3
click at [127, 40] on div "18/09/2025 12:00 AM - 18/09/2025 11:59 PM Filters ( 1 ) Views Bailey harriott M…" at bounding box center [322, 38] width 483 height 12
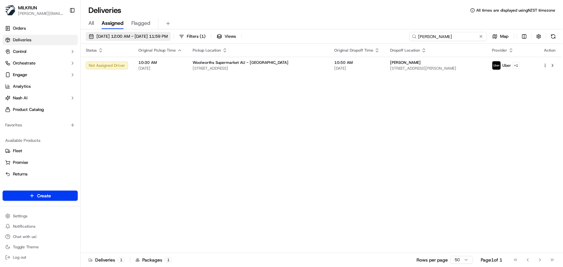
paste input "Diaje Faavesi"
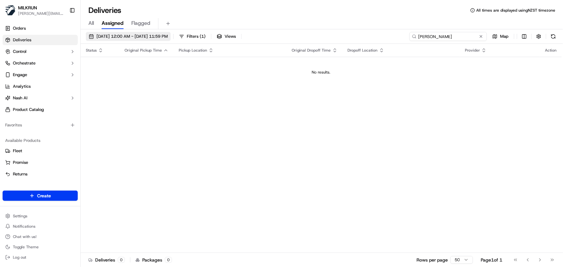
type input "Diaje Faavesi"
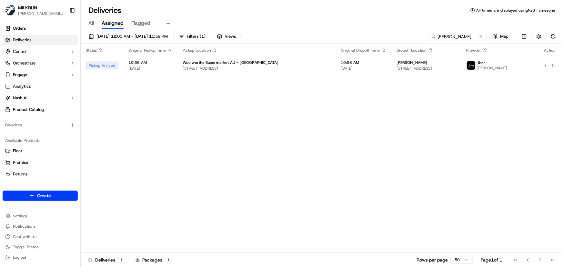
click at [362, 127] on div "Status Original Pickup Time Pickup Location Original Dropoff Time Dropoff Locat…" at bounding box center [321, 148] width 481 height 209
click at [481, 37] on button at bounding box center [481, 36] width 6 height 6
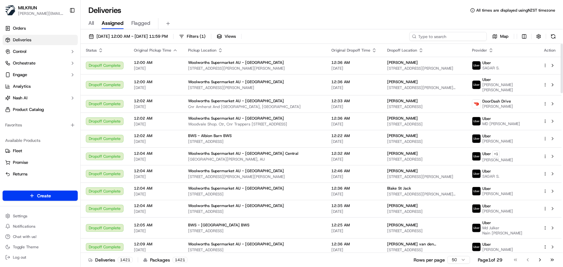
drag, startPoint x: 448, startPoint y: 37, endPoint x: 454, endPoint y: 15, distance: 22.3
click at [448, 35] on input at bounding box center [448, 36] width 77 height 9
paste input "[PERSON_NAME]"
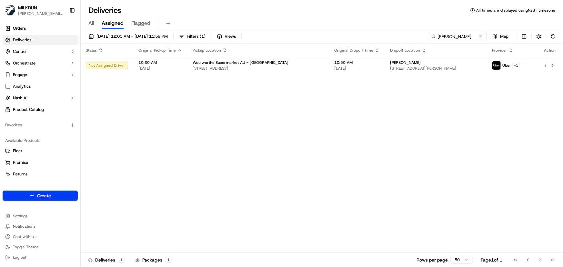
click at [394, 143] on div "Status Original Pickup Time Pickup Location Original Dropoff Time Dropoff Locat…" at bounding box center [321, 148] width 481 height 209
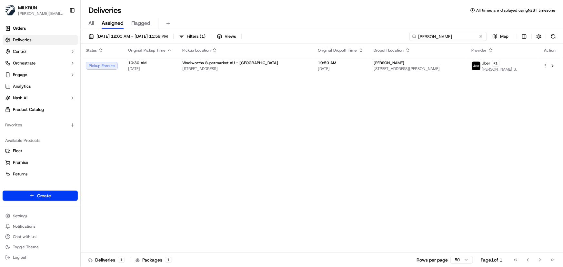
drag, startPoint x: 463, startPoint y: 35, endPoint x: 248, endPoint y: 42, distance: 215.1
click at [250, 42] on div "18/09/2025 12:00 AM - 18/09/2025 11:59 PM Filters ( 1 ) Views Bailey harriott M…" at bounding box center [322, 38] width 483 height 12
paste input "Vijay kapoor"
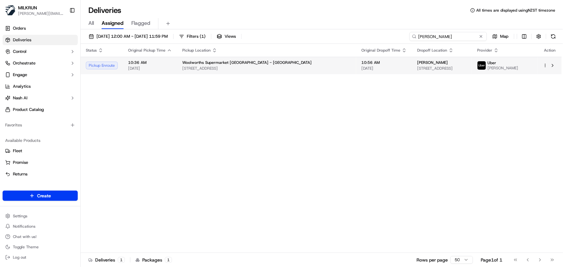
type input "Vijay kapoor"
click at [546, 62] on div at bounding box center [550, 66] width 14 height 8
click at [545, 65] on html "MILKRUN irene.salaivao@woolworths.co.nz Toggle Sidebar Orders Deliveries Contro…" at bounding box center [281, 133] width 563 height 267
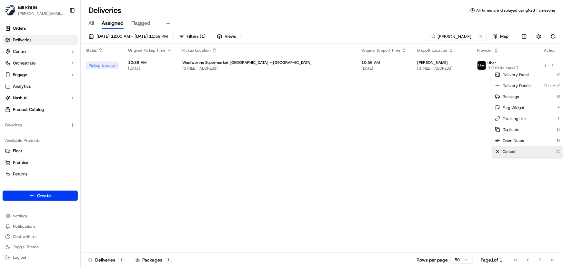
click at [508, 151] on span "Cancel" at bounding box center [509, 151] width 13 height 5
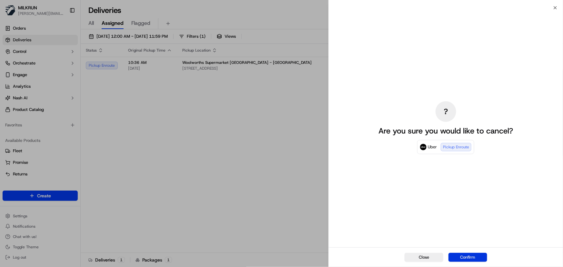
click at [460, 260] on button "Confirm" at bounding box center [468, 257] width 39 height 9
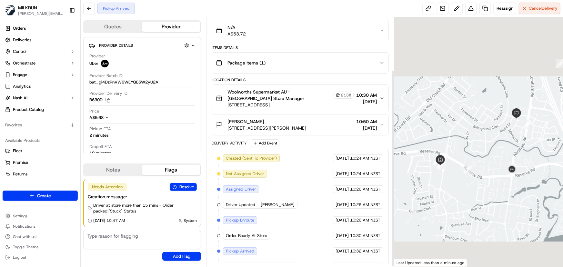
scroll to position [67, 0]
